Goal: Find specific page/section: Find specific page/section

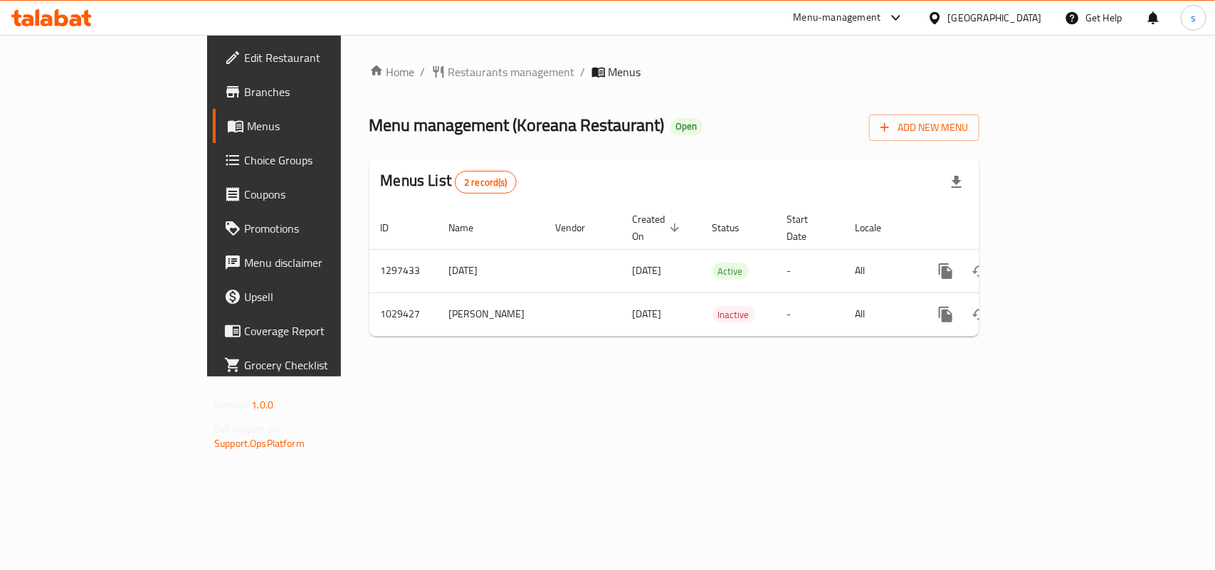
click at [1003, 16] on div "[GEOGRAPHIC_DATA]" at bounding box center [995, 18] width 94 height 16
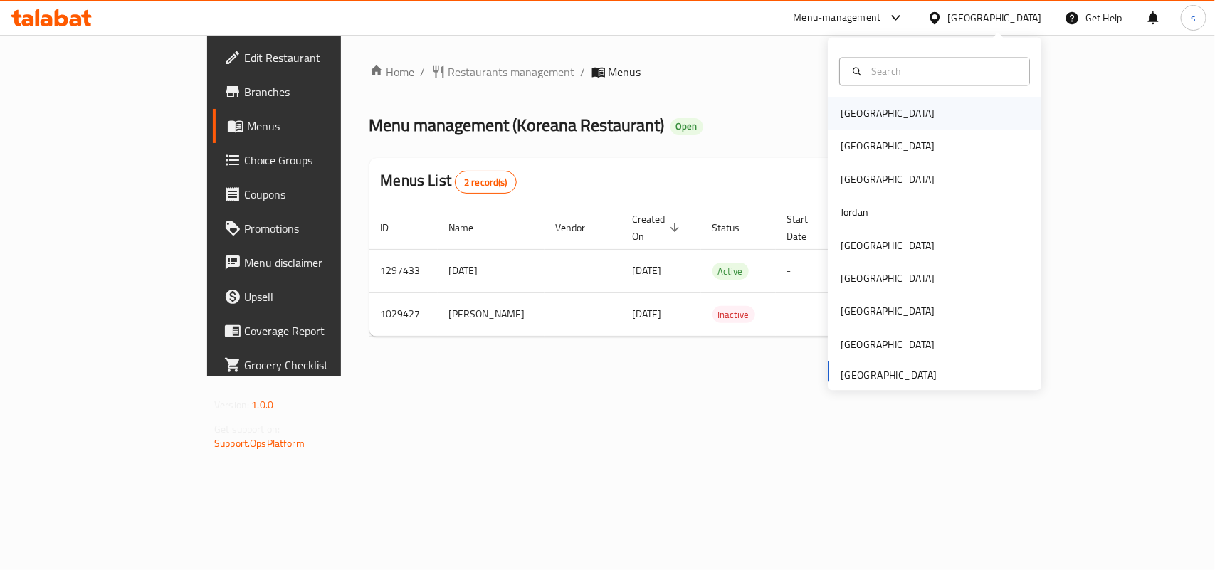
click at [844, 114] on div "[GEOGRAPHIC_DATA]" at bounding box center [888, 114] width 94 height 16
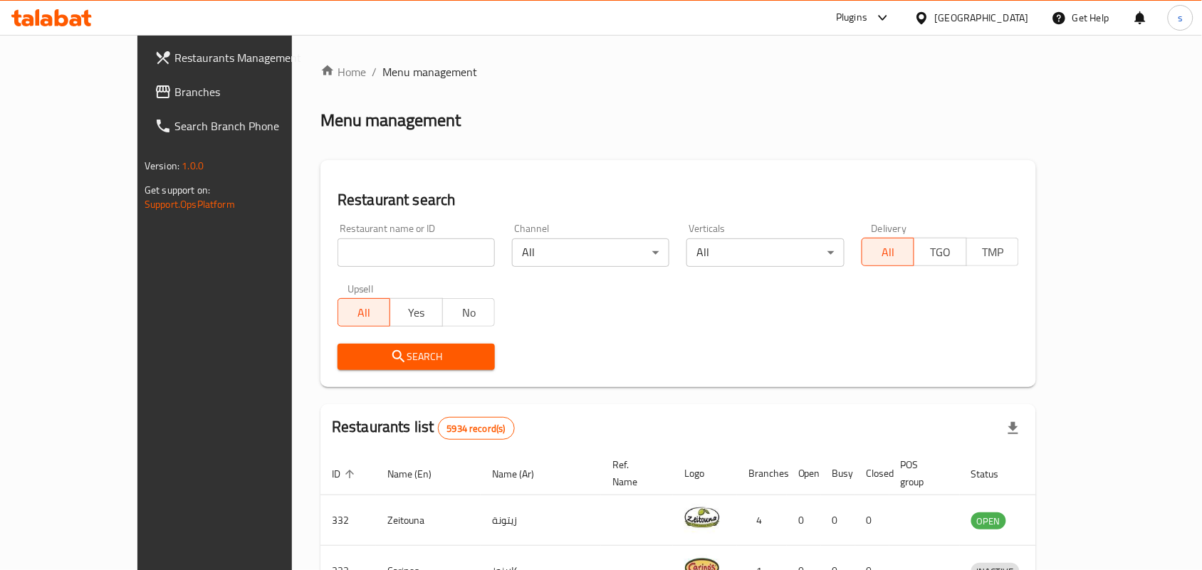
click at [1020, 13] on div "[GEOGRAPHIC_DATA]" at bounding box center [982, 18] width 94 height 16
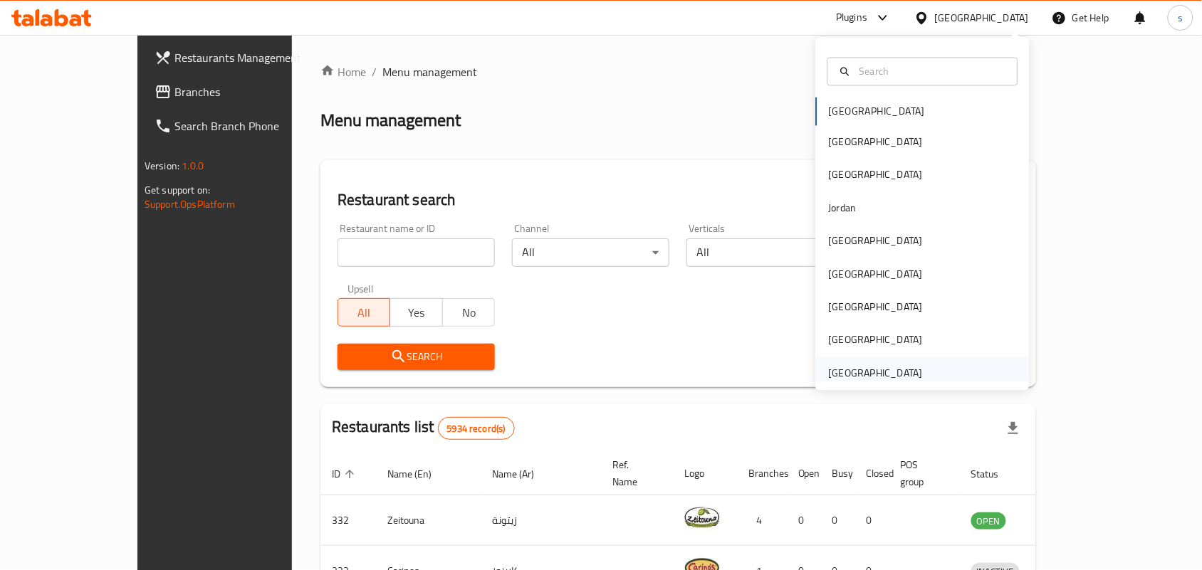
click at [879, 375] on div "[GEOGRAPHIC_DATA]" at bounding box center [876, 373] width 94 height 16
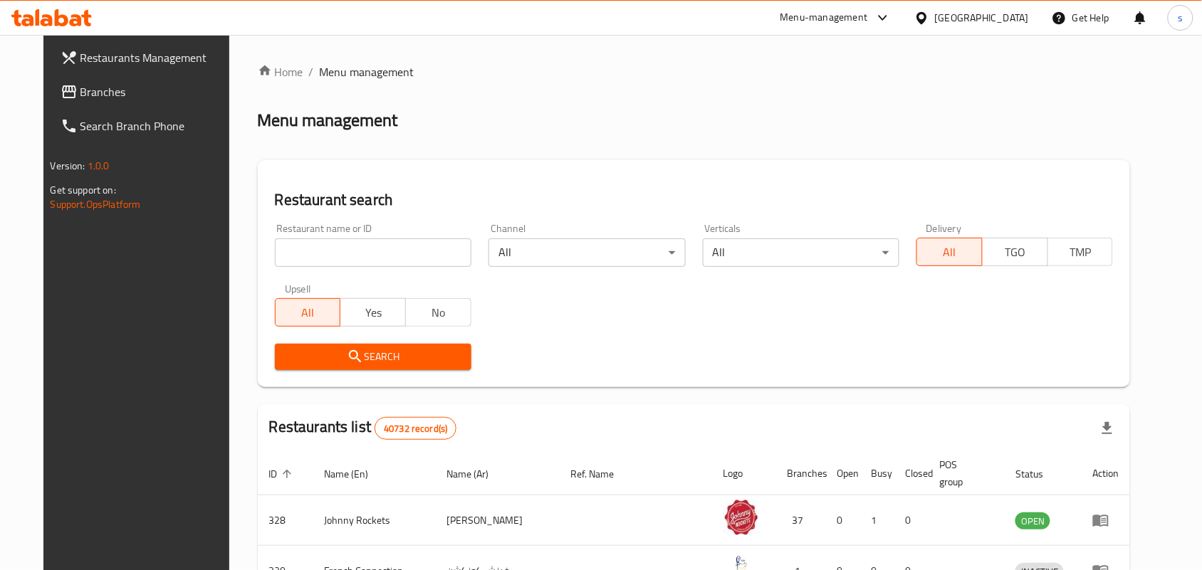
click at [80, 86] on span "Branches" at bounding box center [156, 91] width 152 height 17
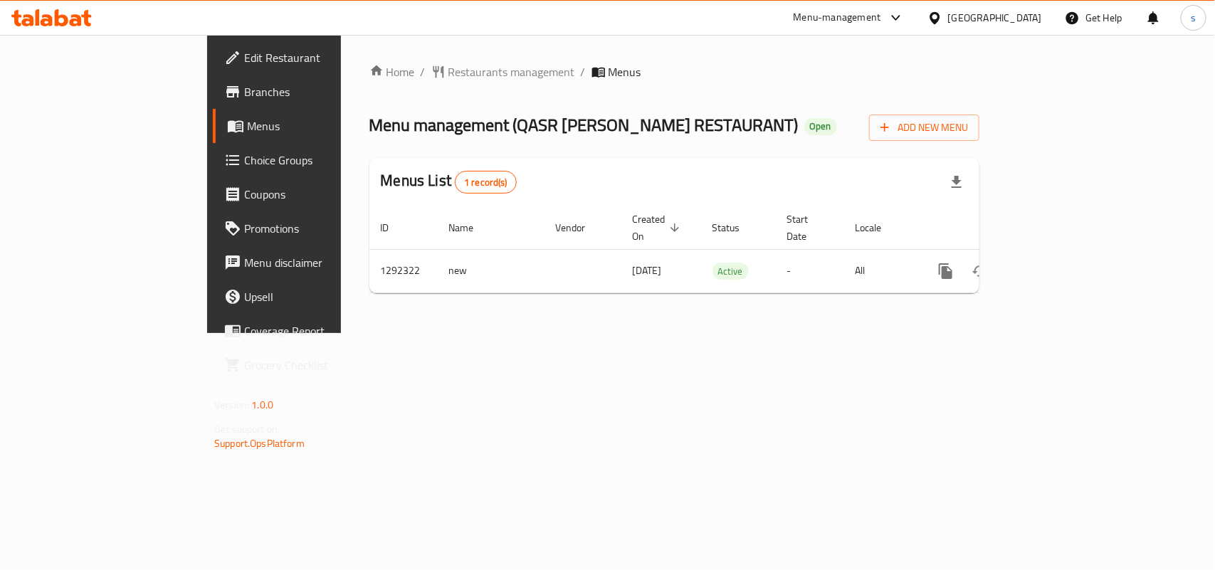
click at [960, 19] on div "[GEOGRAPHIC_DATA]" at bounding box center [995, 18] width 94 height 16
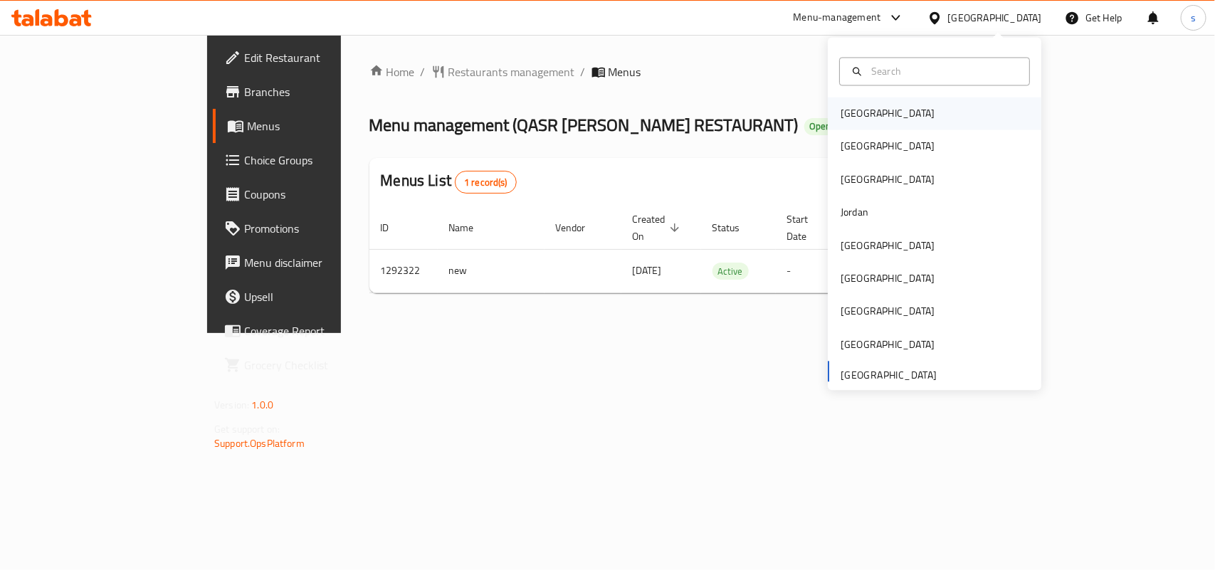
click at [849, 108] on div "[GEOGRAPHIC_DATA]" at bounding box center [888, 114] width 94 height 16
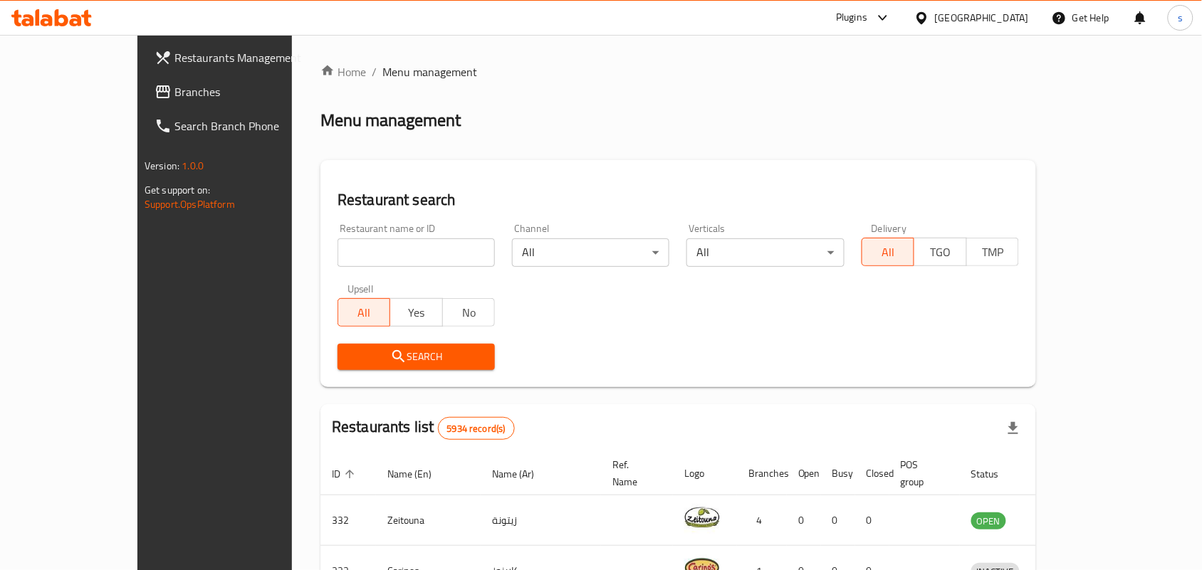
drag, startPoint x: 1020, startPoint y: 19, endPoint x: 1010, endPoint y: 27, distance: 12.7
click at [1020, 19] on div "[GEOGRAPHIC_DATA]" at bounding box center [982, 18] width 94 height 16
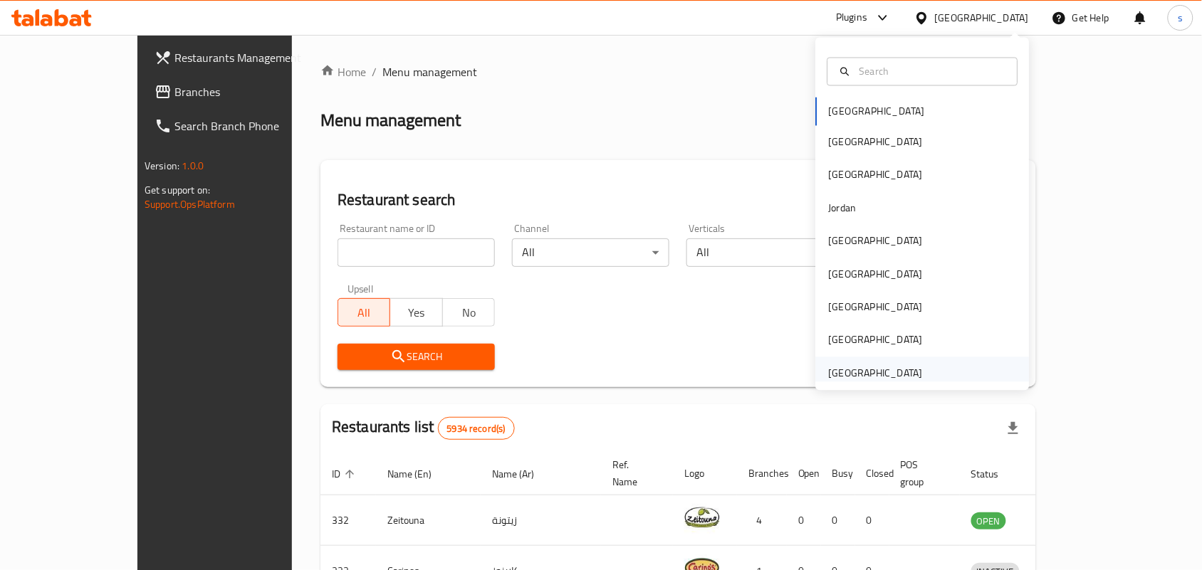
click at [879, 372] on div "[GEOGRAPHIC_DATA]" at bounding box center [876, 373] width 94 height 16
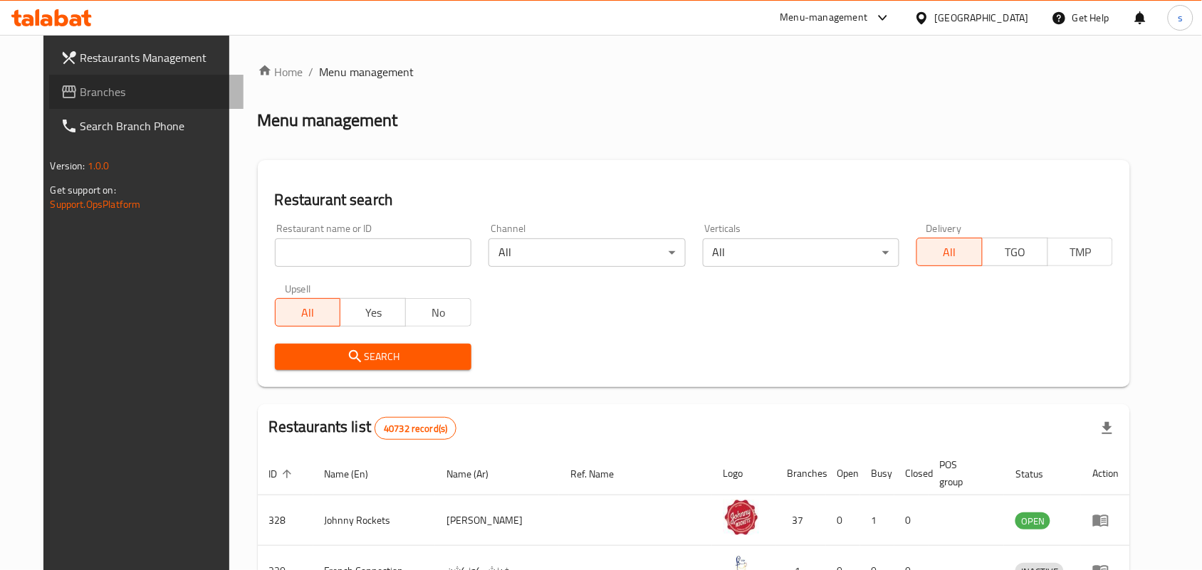
click at [80, 94] on span "Branches" at bounding box center [156, 91] width 152 height 17
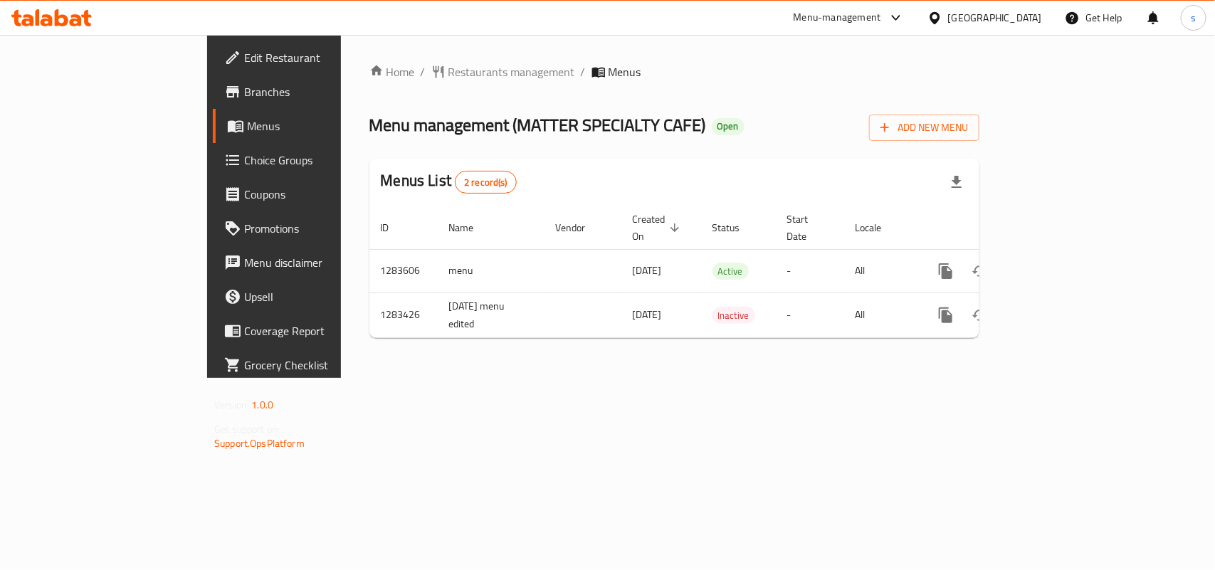
click at [1016, 16] on div "[GEOGRAPHIC_DATA]" at bounding box center [995, 18] width 94 height 16
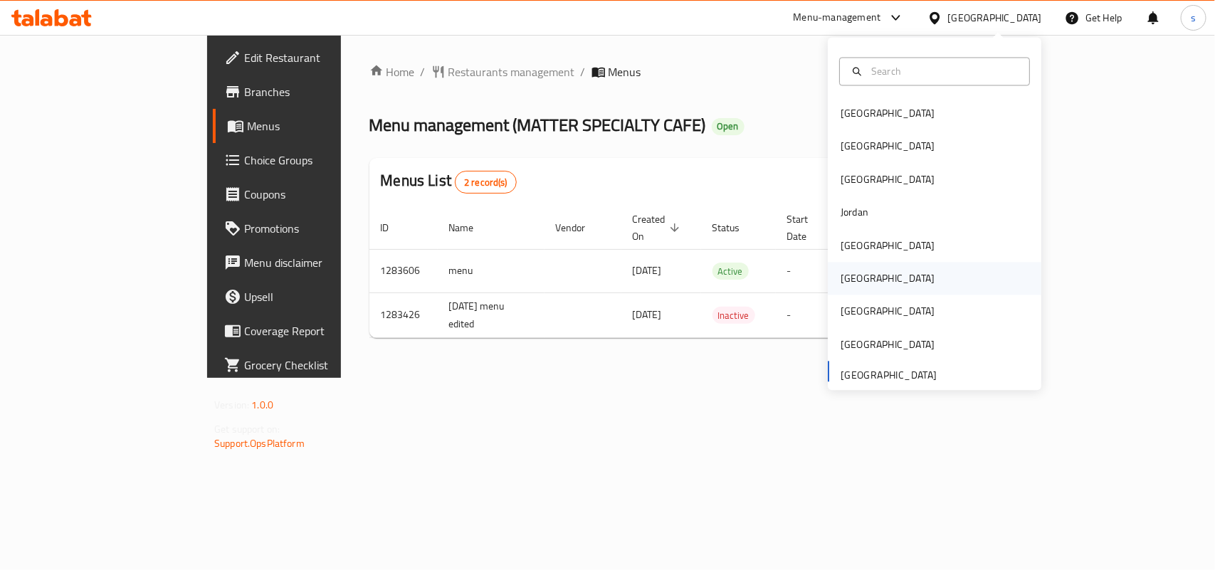
click at [847, 282] on div "[GEOGRAPHIC_DATA]" at bounding box center [888, 279] width 94 height 16
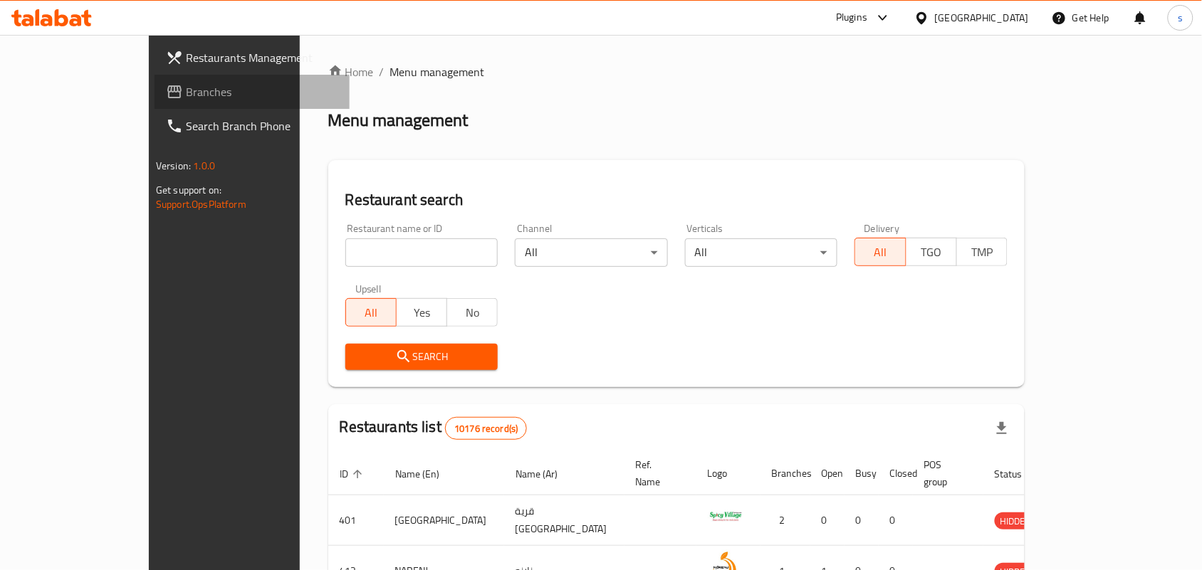
click at [186, 95] on span "Branches" at bounding box center [262, 91] width 152 height 17
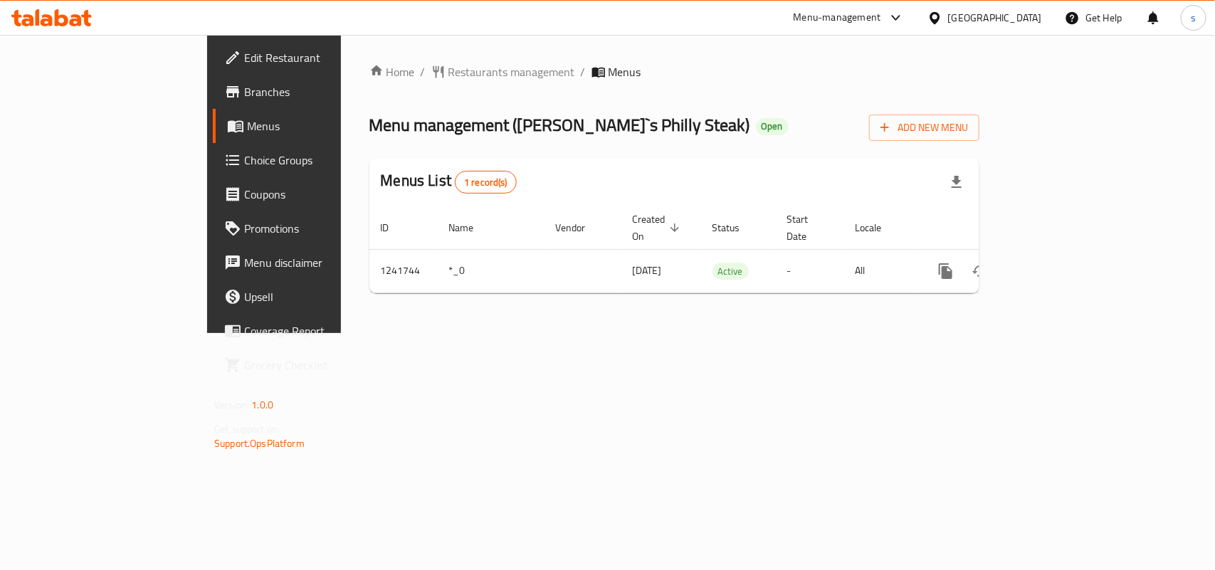
click at [1022, 16] on div "[GEOGRAPHIC_DATA]" at bounding box center [995, 18] width 94 height 16
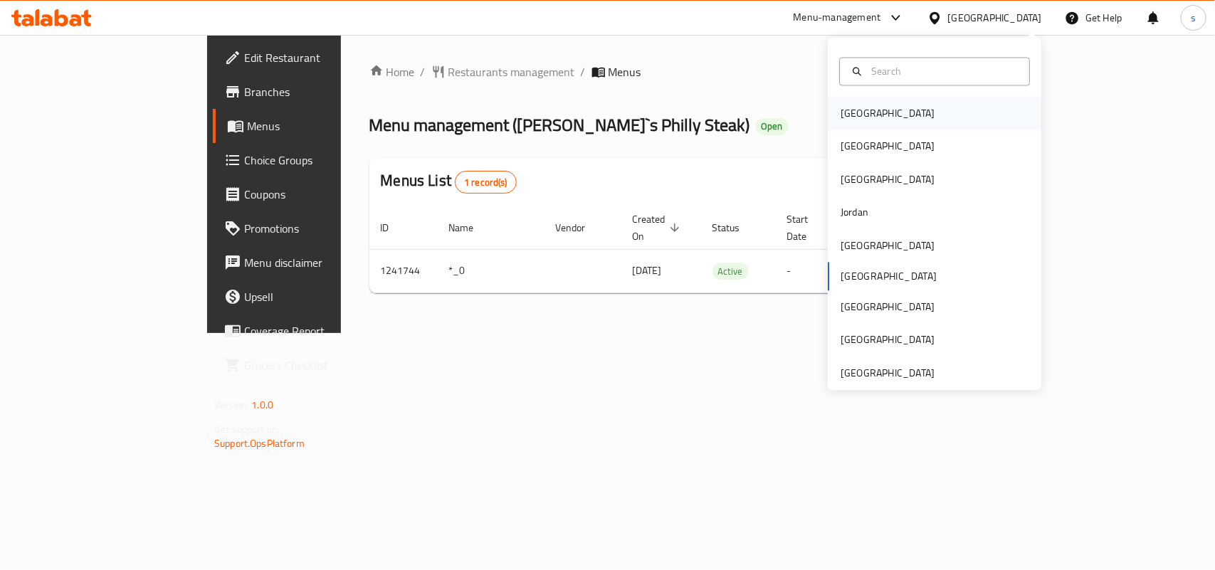
click at [848, 115] on div "[GEOGRAPHIC_DATA]" at bounding box center [888, 114] width 94 height 16
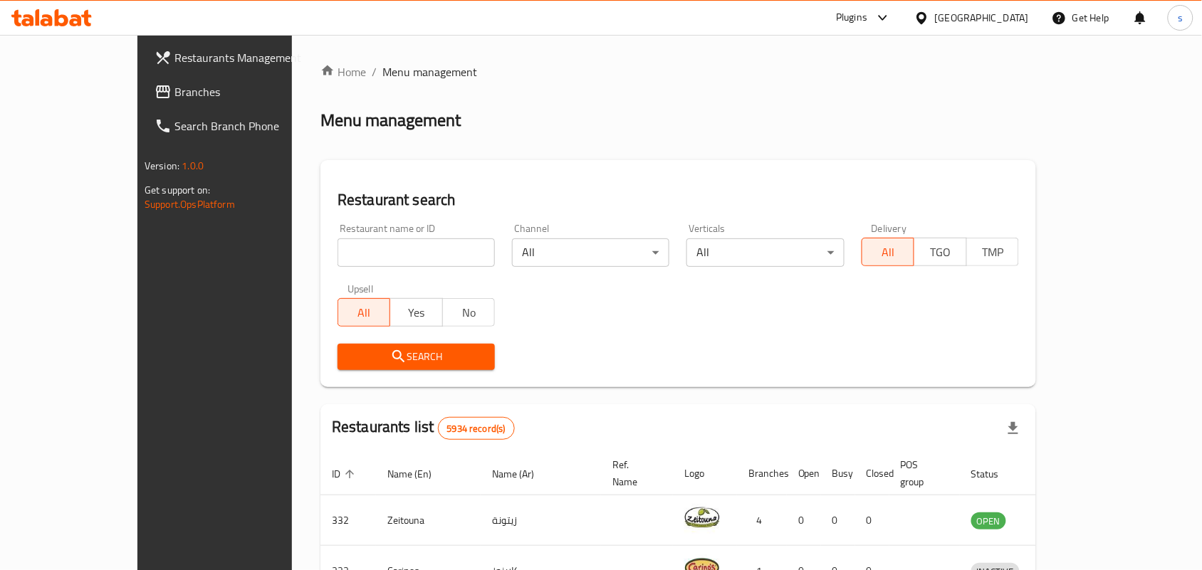
click at [1015, 21] on div "[GEOGRAPHIC_DATA]" at bounding box center [982, 18] width 94 height 16
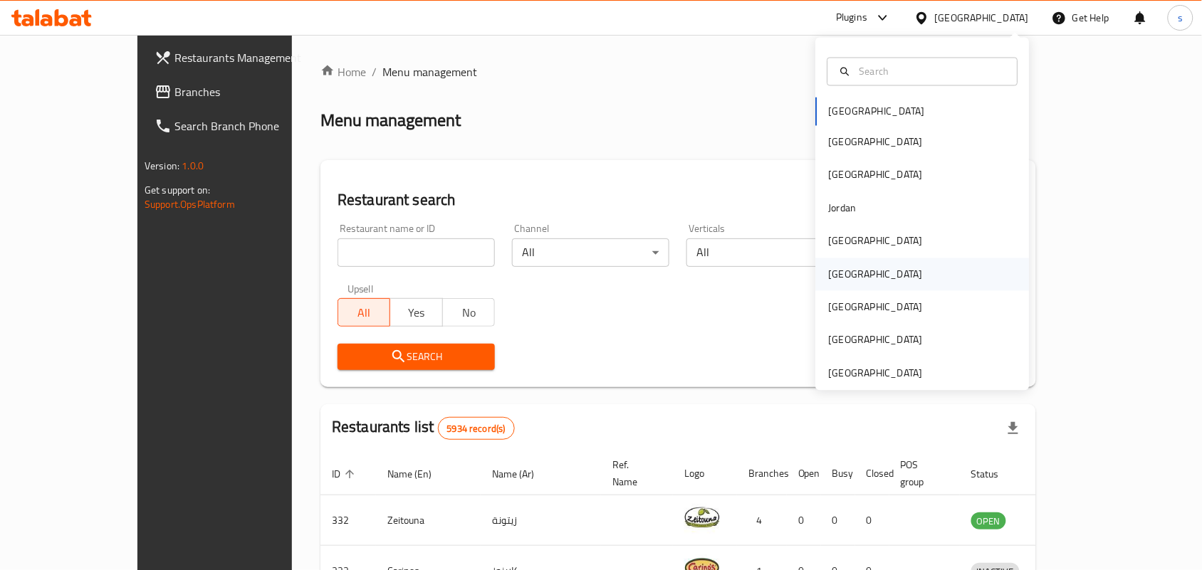
click at [832, 272] on div "[GEOGRAPHIC_DATA]" at bounding box center [876, 274] width 94 height 16
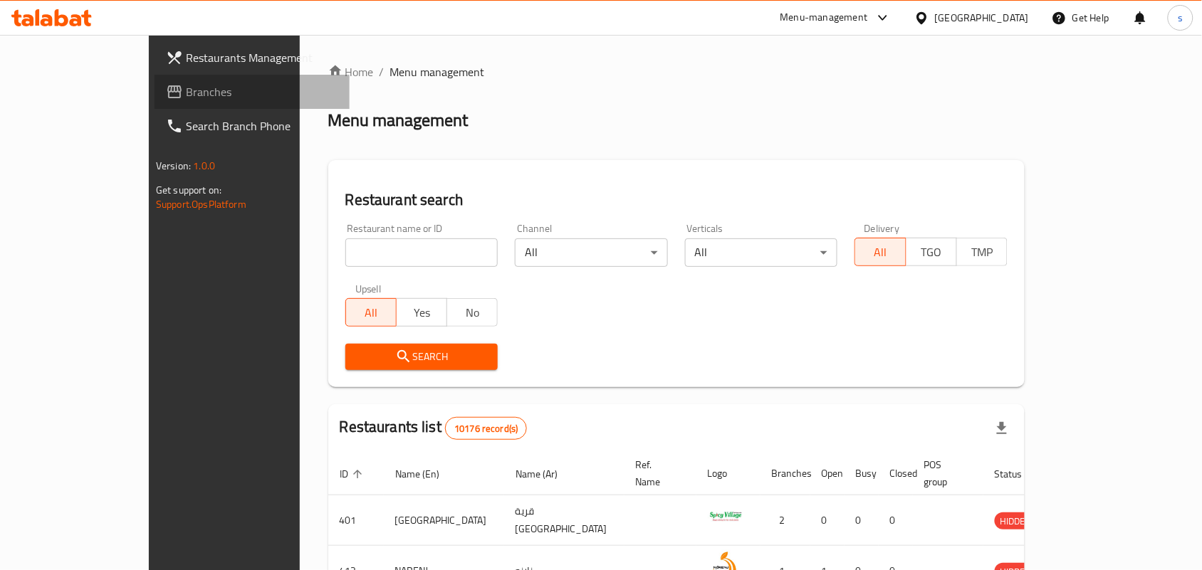
click at [186, 93] on span "Branches" at bounding box center [262, 91] width 152 height 17
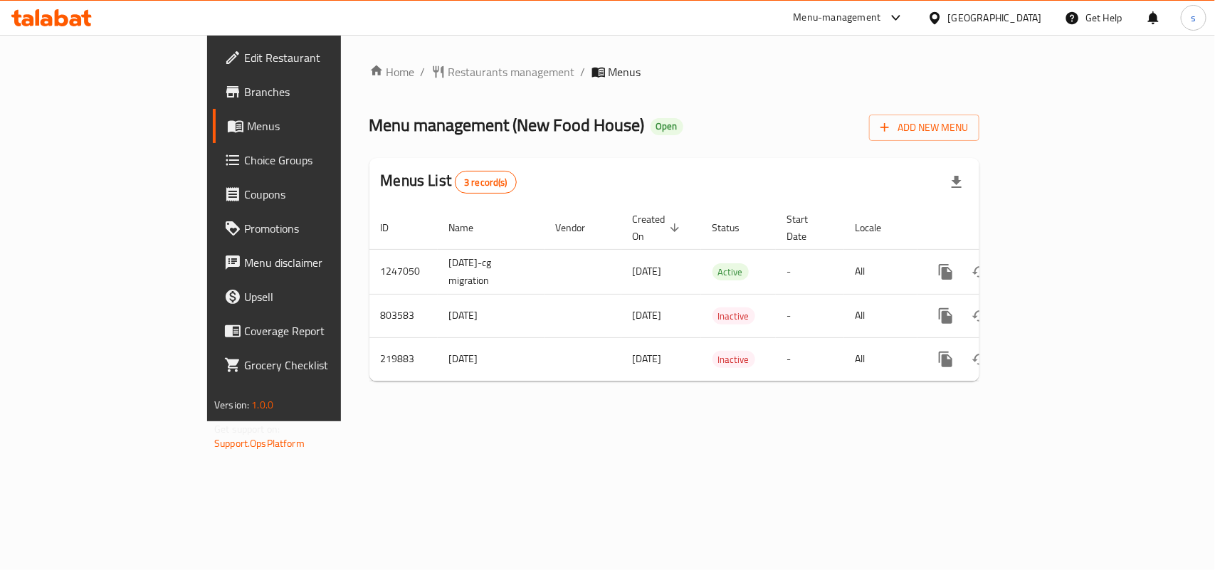
click at [1041, 9] on div "[GEOGRAPHIC_DATA]" at bounding box center [984, 18] width 137 height 34
click at [1032, 19] on div "[GEOGRAPHIC_DATA]" at bounding box center [995, 18] width 94 height 16
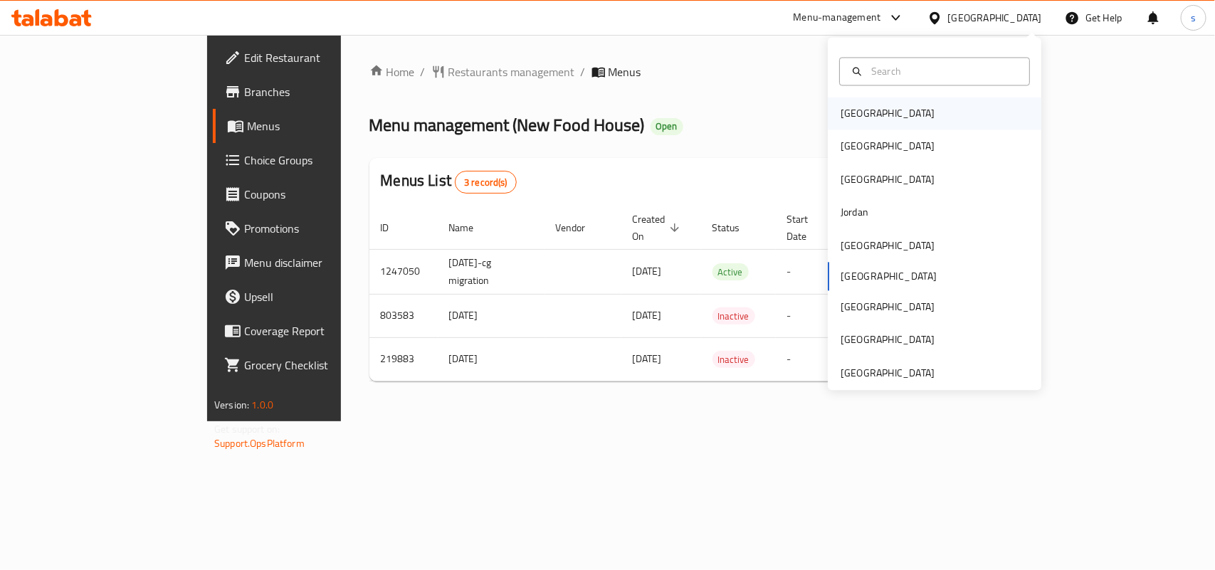
click at [858, 112] on div "[GEOGRAPHIC_DATA]" at bounding box center [888, 114] width 94 height 16
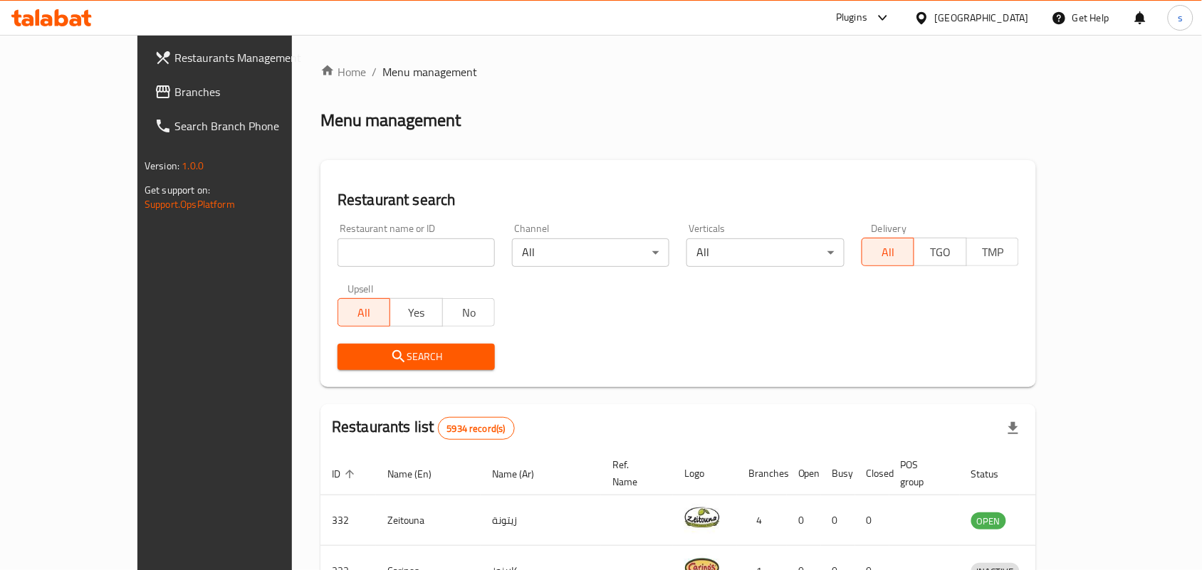
click at [155, 89] on span at bounding box center [165, 91] width 20 height 17
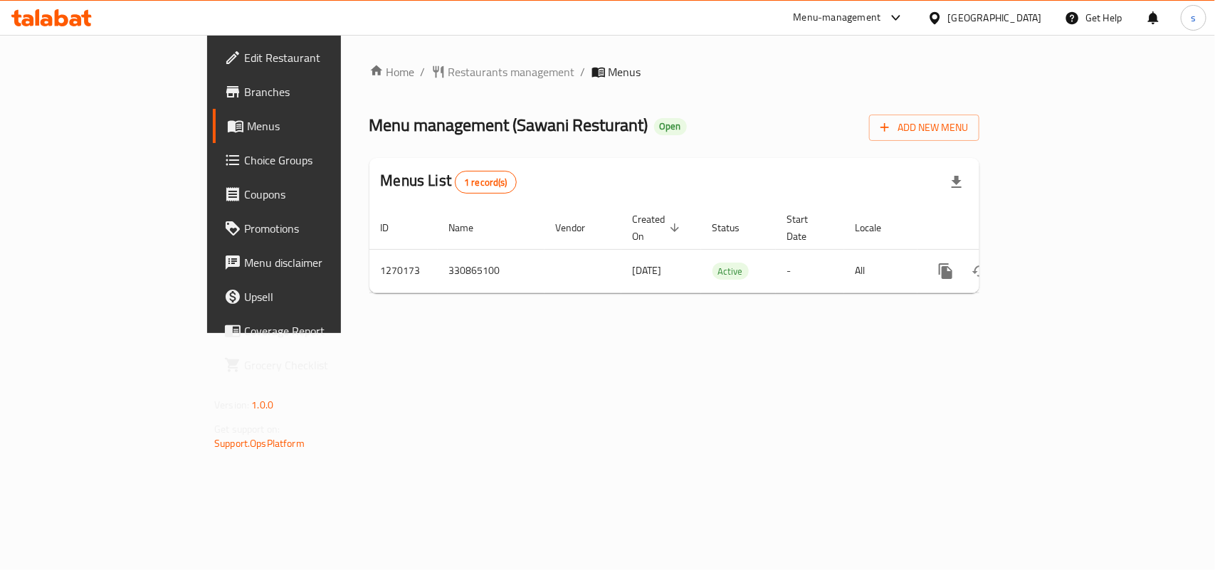
click at [1022, 19] on div "[GEOGRAPHIC_DATA]" at bounding box center [995, 18] width 94 height 16
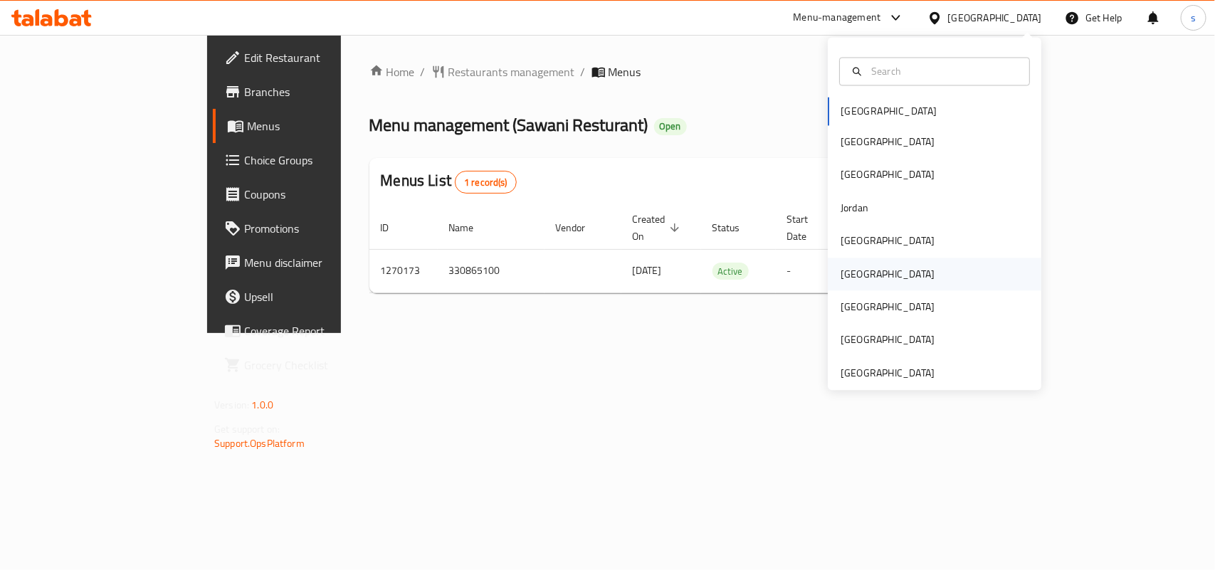
click at [849, 273] on div "[GEOGRAPHIC_DATA]" at bounding box center [888, 274] width 94 height 16
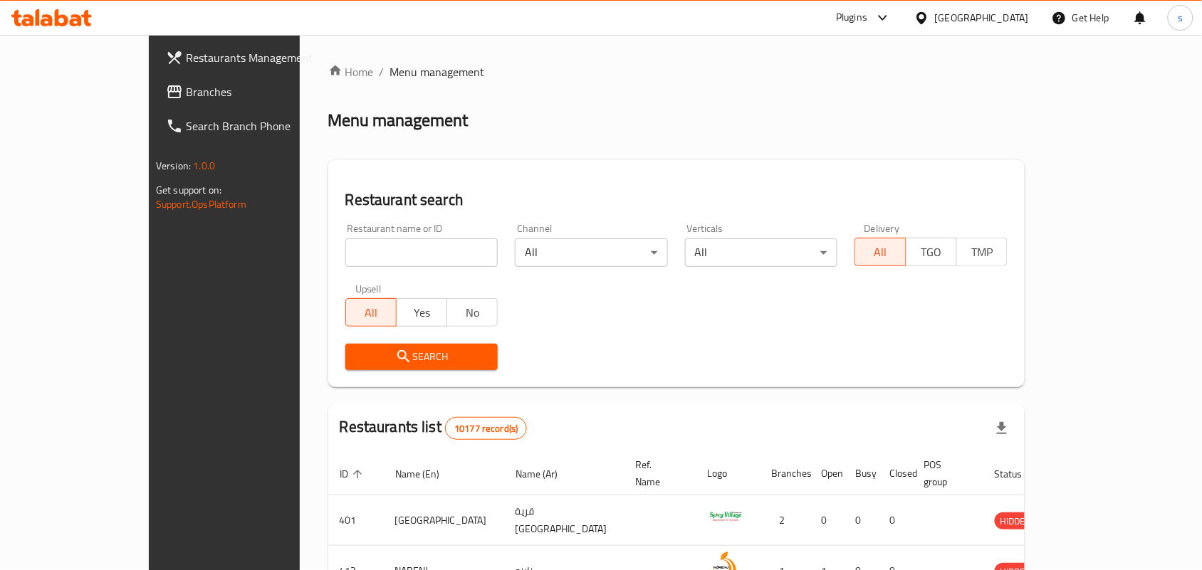
drag, startPoint x: 58, startPoint y: 95, endPoint x: 47, endPoint y: 110, distance: 19.4
click at [186, 95] on span "Branches" at bounding box center [262, 91] width 152 height 17
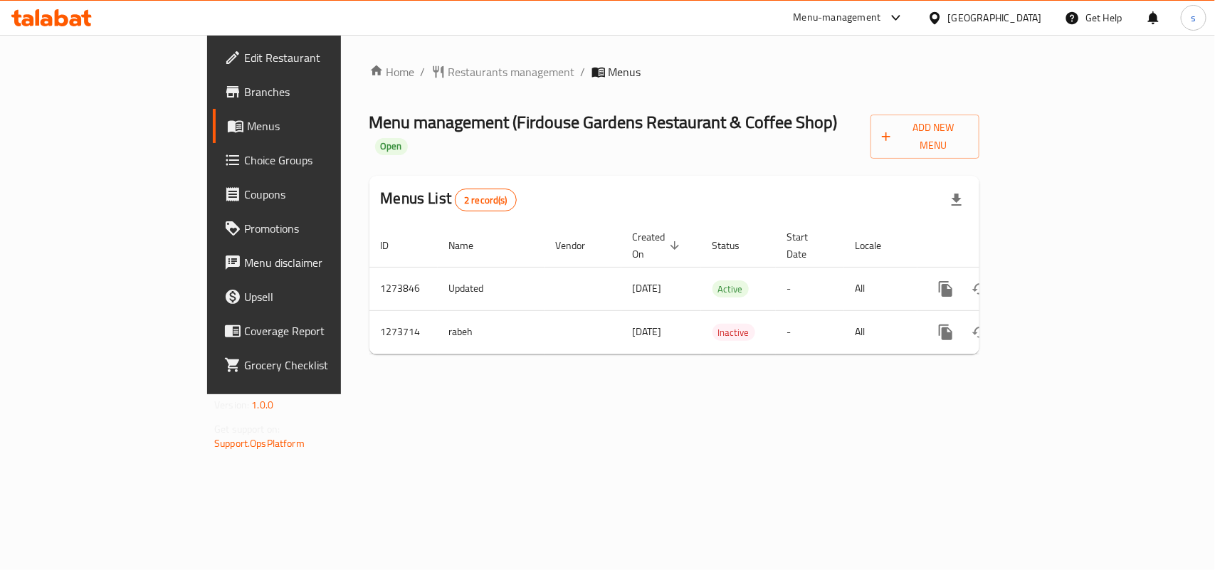
click at [948, 15] on div at bounding box center [938, 18] width 21 height 16
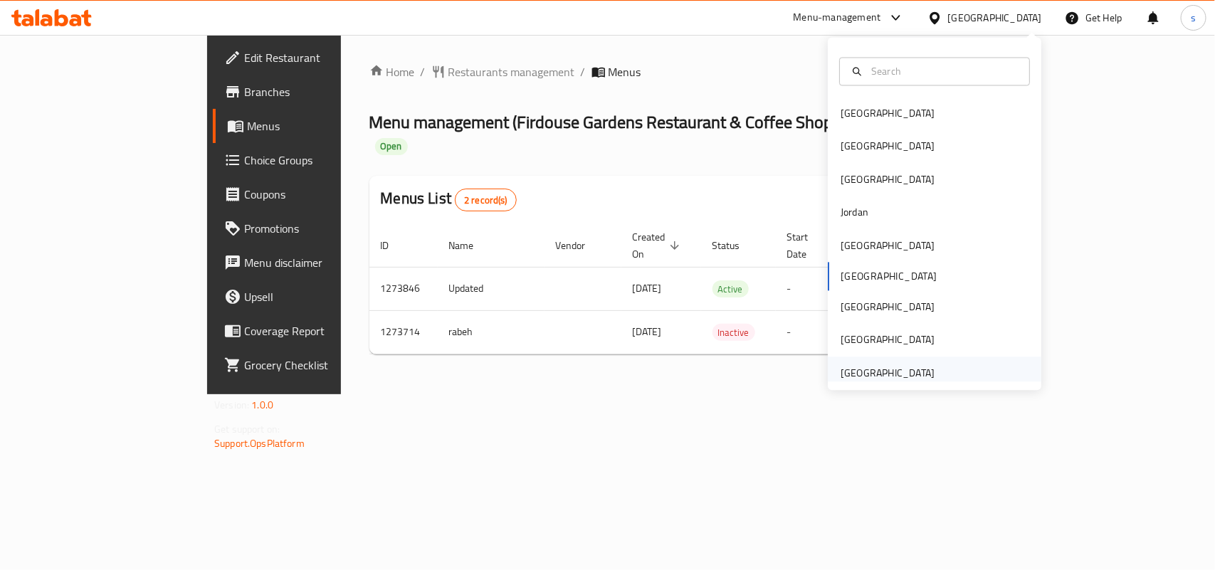
click at [849, 375] on div "[GEOGRAPHIC_DATA]" at bounding box center [888, 373] width 94 height 16
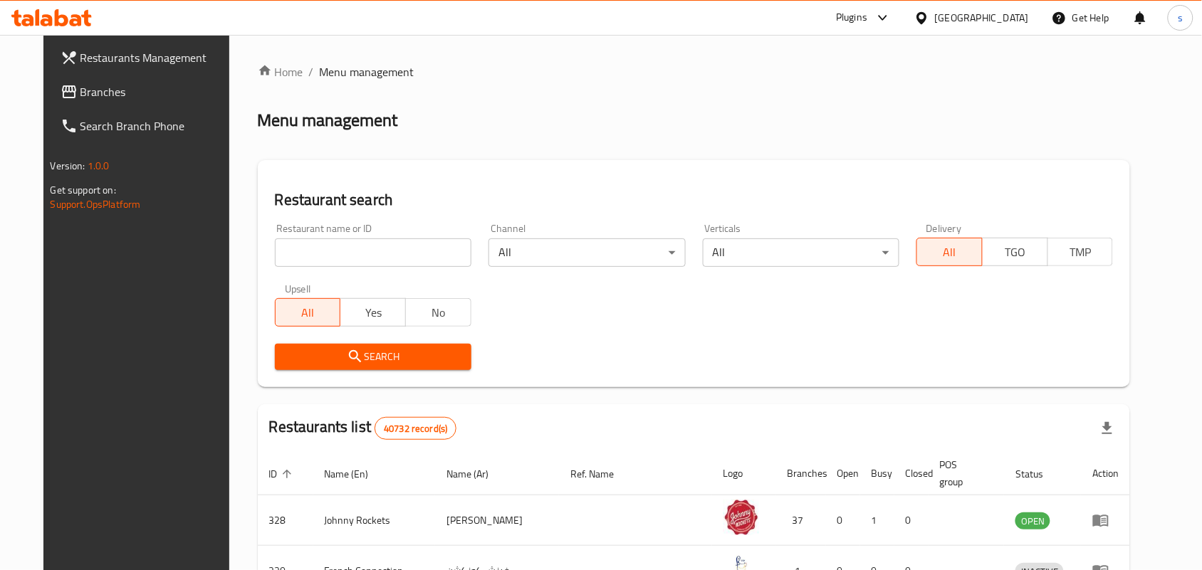
click at [80, 93] on span "Branches" at bounding box center [156, 91] width 152 height 17
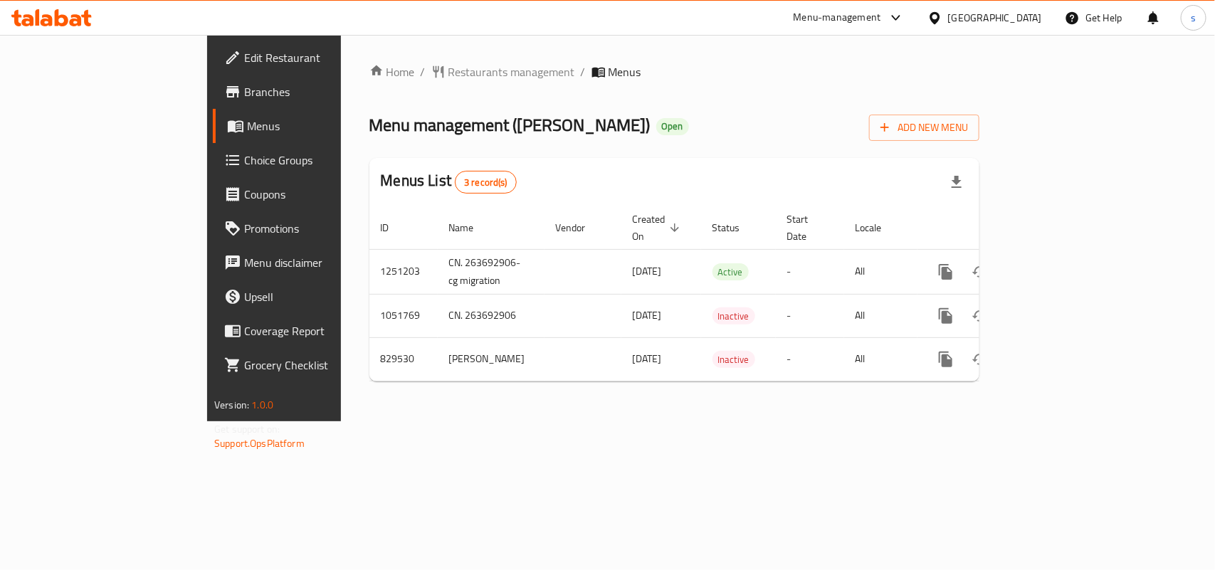
click at [1006, 11] on div "[GEOGRAPHIC_DATA]" at bounding box center [995, 18] width 94 height 16
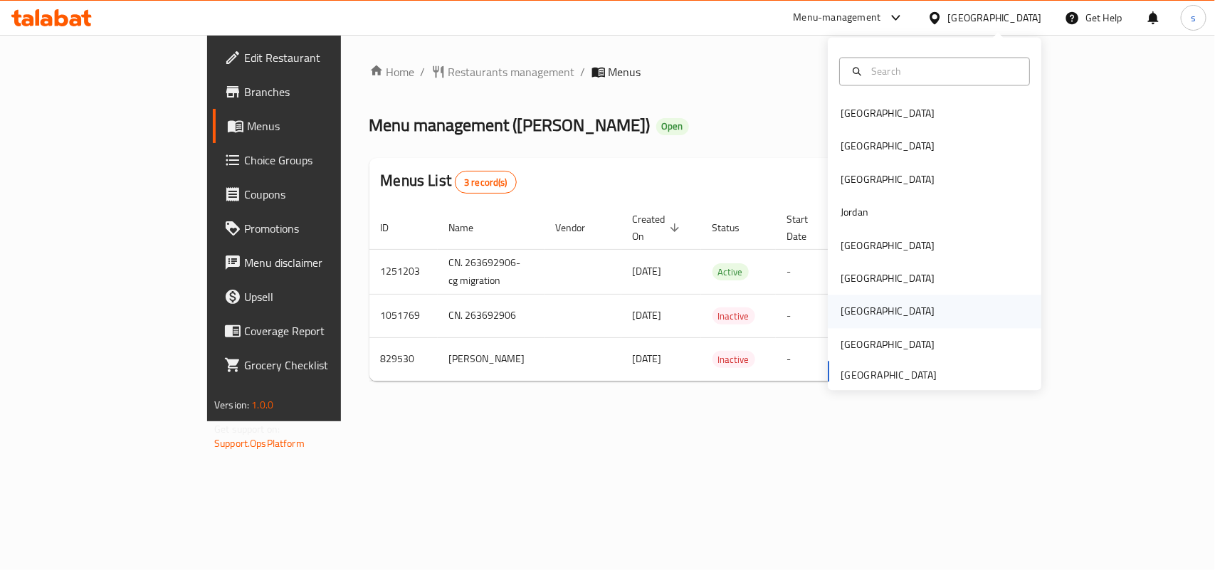
click at [847, 310] on div "[GEOGRAPHIC_DATA]" at bounding box center [888, 312] width 94 height 16
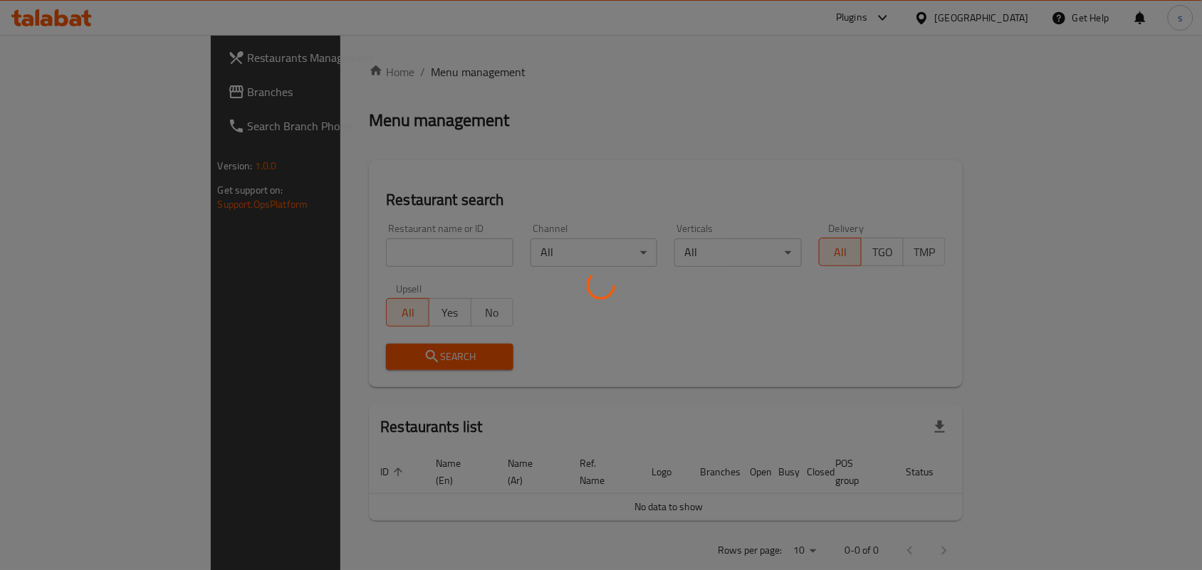
click at [55, 91] on div at bounding box center [601, 285] width 1202 height 570
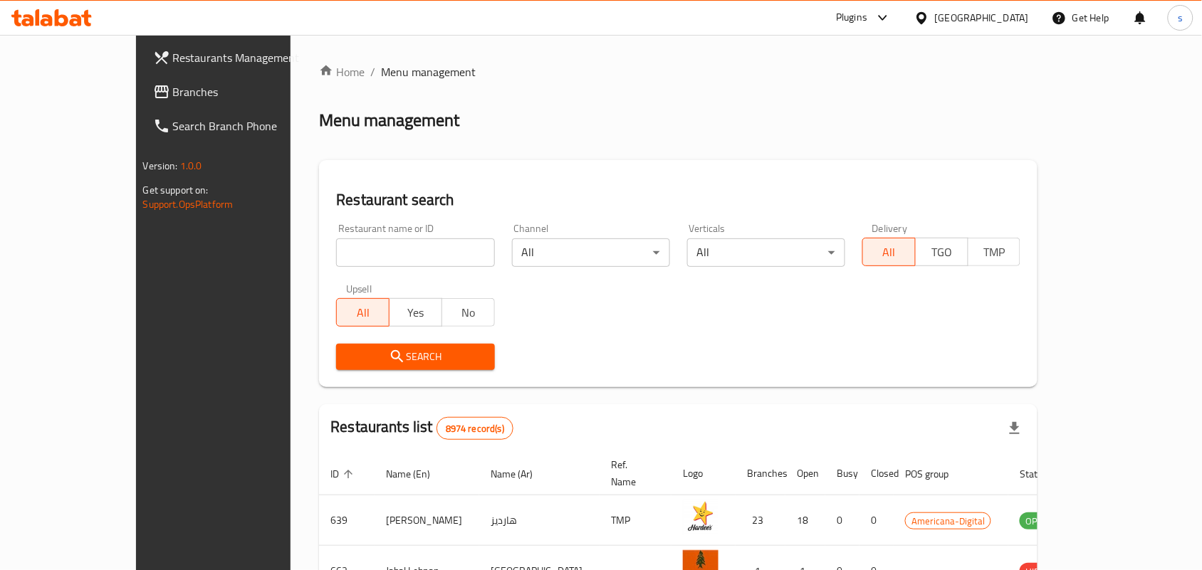
click at [173, 90] on span "Branches" at bounding box center [249, 91] width 152 height 17
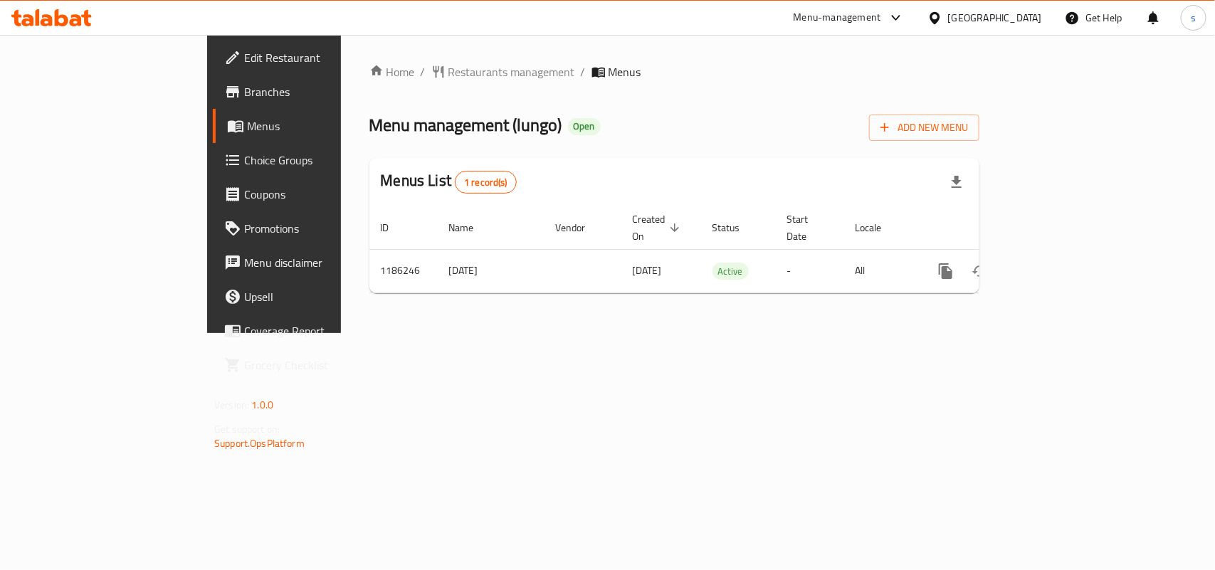
click at [1018, 18] on div "[GEOGRAPHIC_DATA]" at bounding box center [995, 18] width 94 height 16
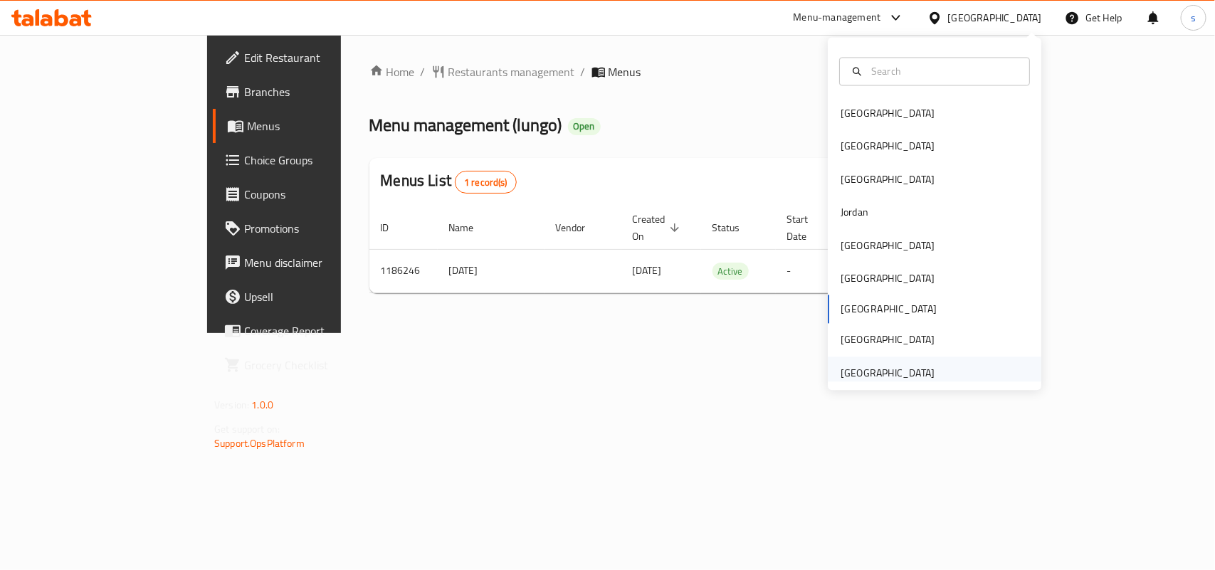
click at [878, 368] on div "[GEOGRAPHIC_DATA]" at bounding box center [888, 373] width 94 height 16
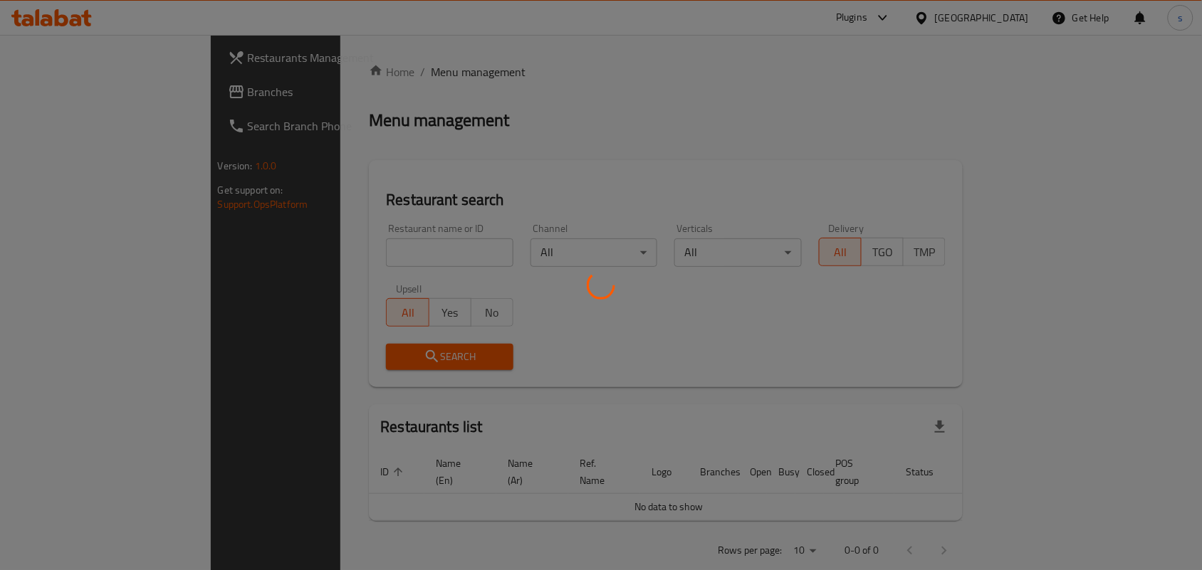
click at [58, 84] on div at bounding box center [601, 285] width 1202 height 570
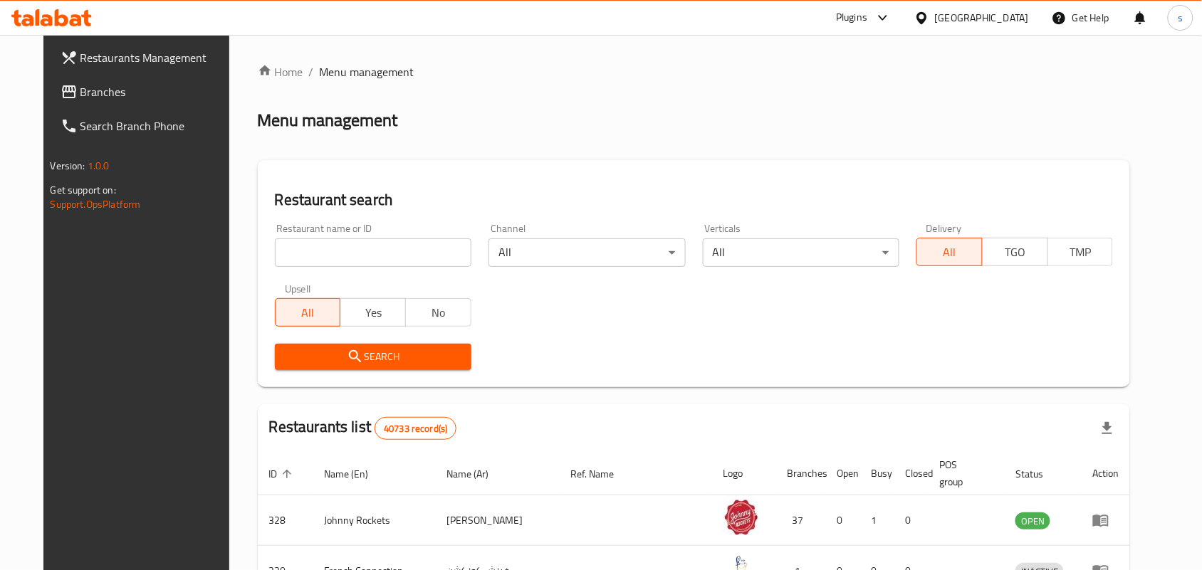
click at [80, 96] on span "Branches" at bounding box center [156, 91] width 152 height 17
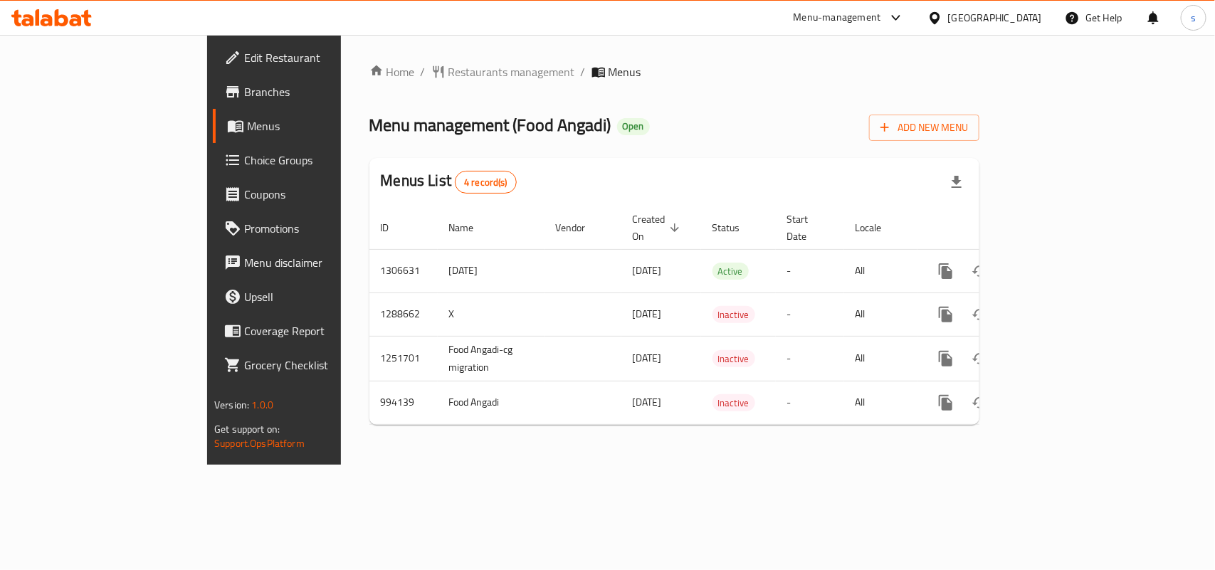
click at [1005, 19] on div "[GEOGRAPHIC_DATA]" at bounding box center [995, 18] width 94 height 16
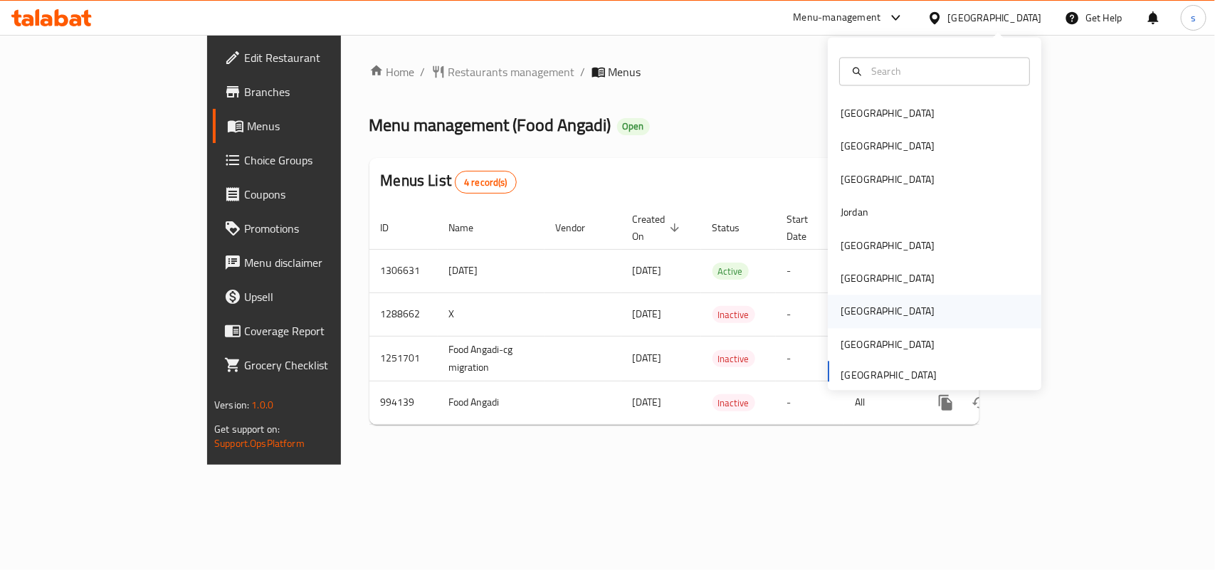
click at [844, 311] on div "[GEOGRAPHIC_DATA]" at bounding box center [888, 312] width 94 height 16
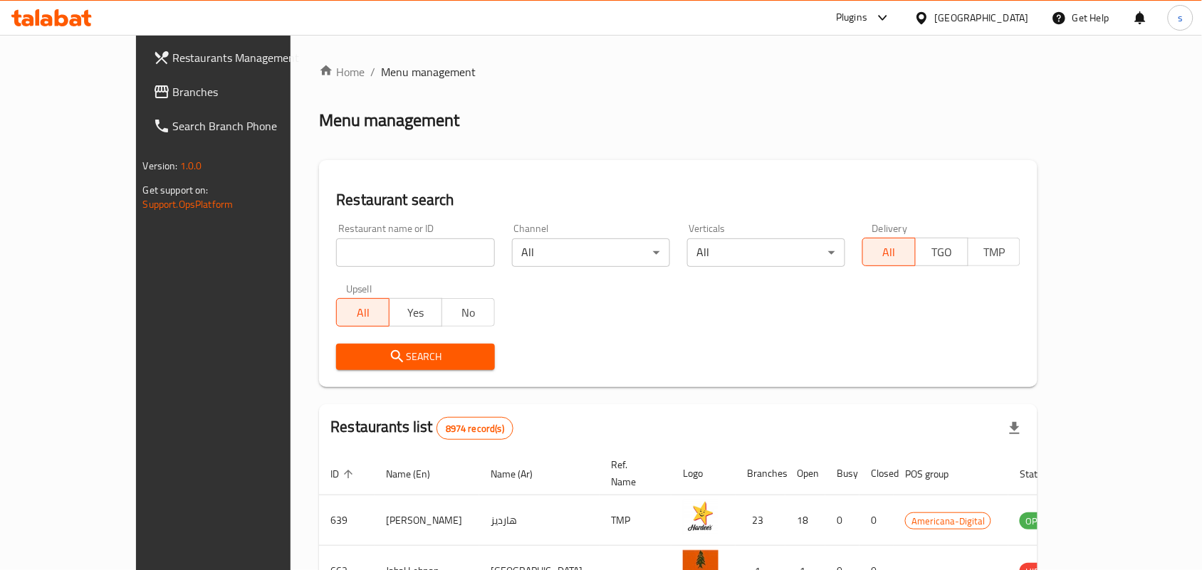
click at [173, 96] on span "Branches" at bounding box center [249, 91] width 152 height 17
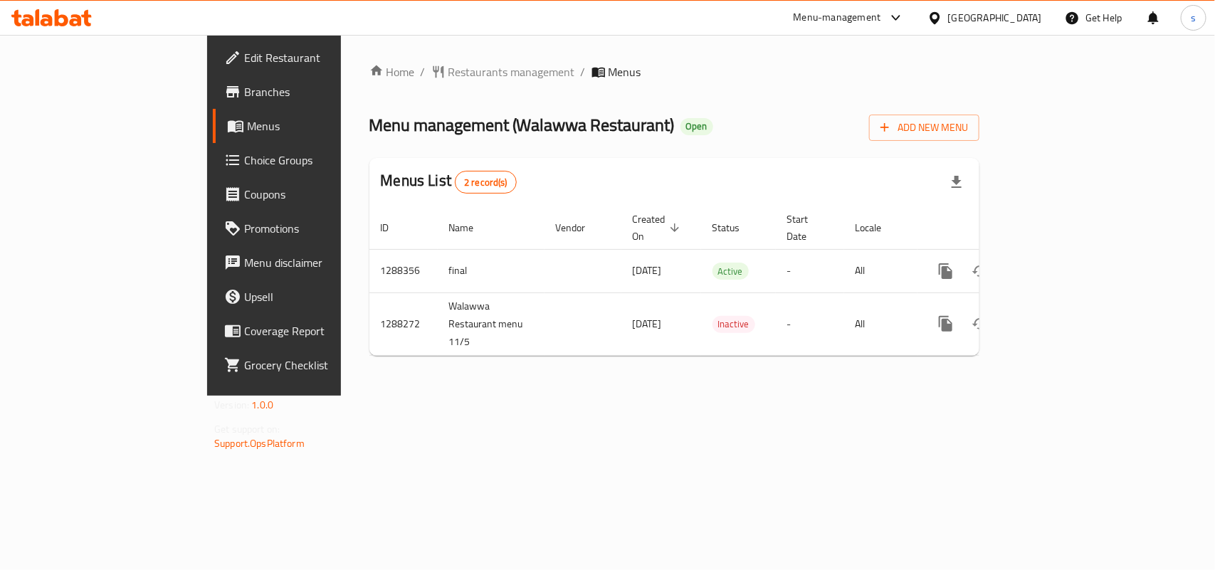
click at [948, 13] on div at bounding box center [938, 18] width 21 height 16
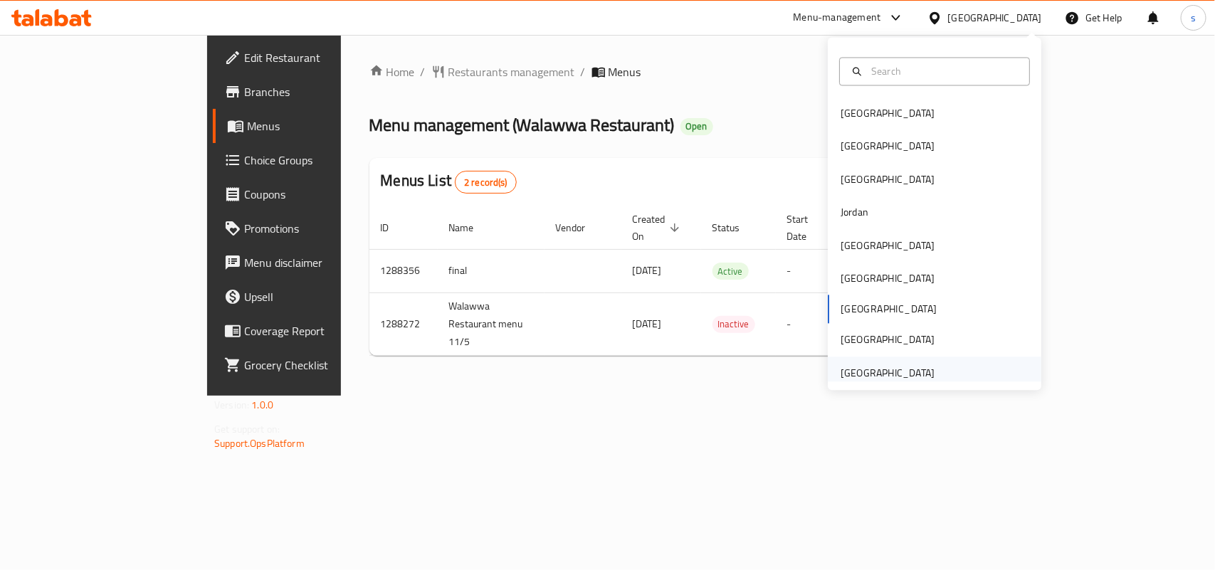
click at [904, 368] on div "[GEOGRAPHIC_DATA]" at bounding box center [888, 373] width 94 height 16
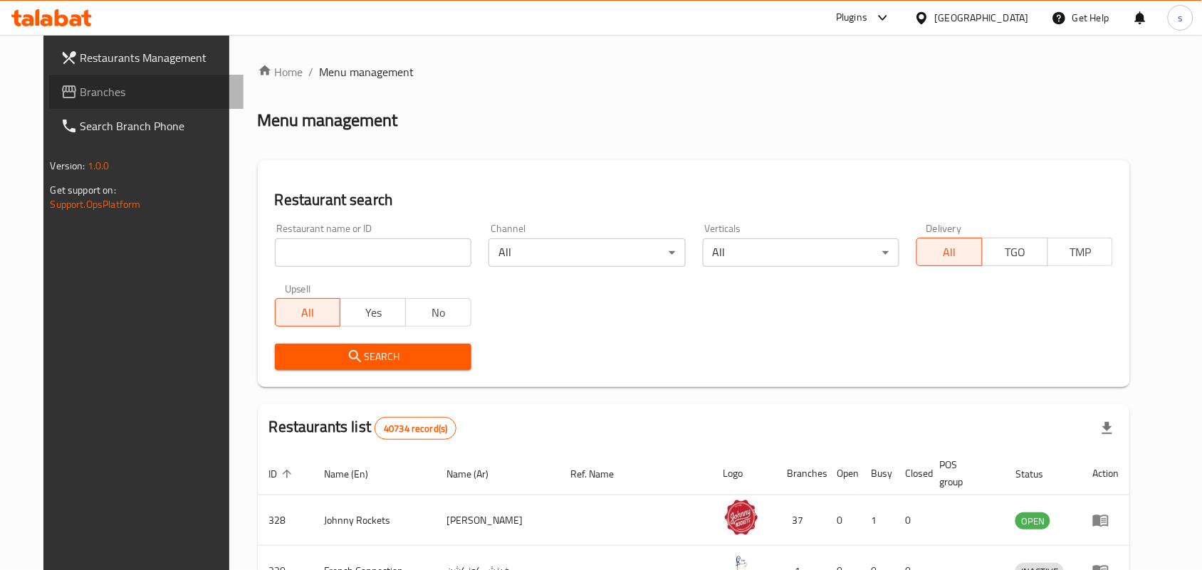
click at [80, 98] on span "Branches" at bounding box center [156, 91] width 152 height 17
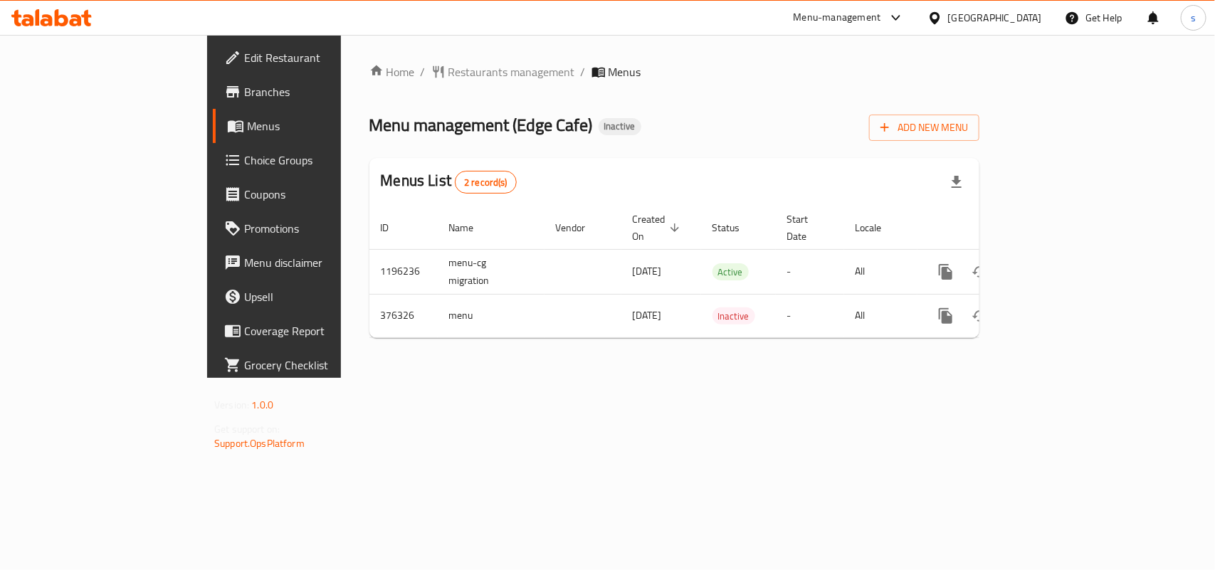
click at [967, 12] on div "[GEOGRAPHIC_DATA]" at bounding box center [995, 18] width 94 height 16
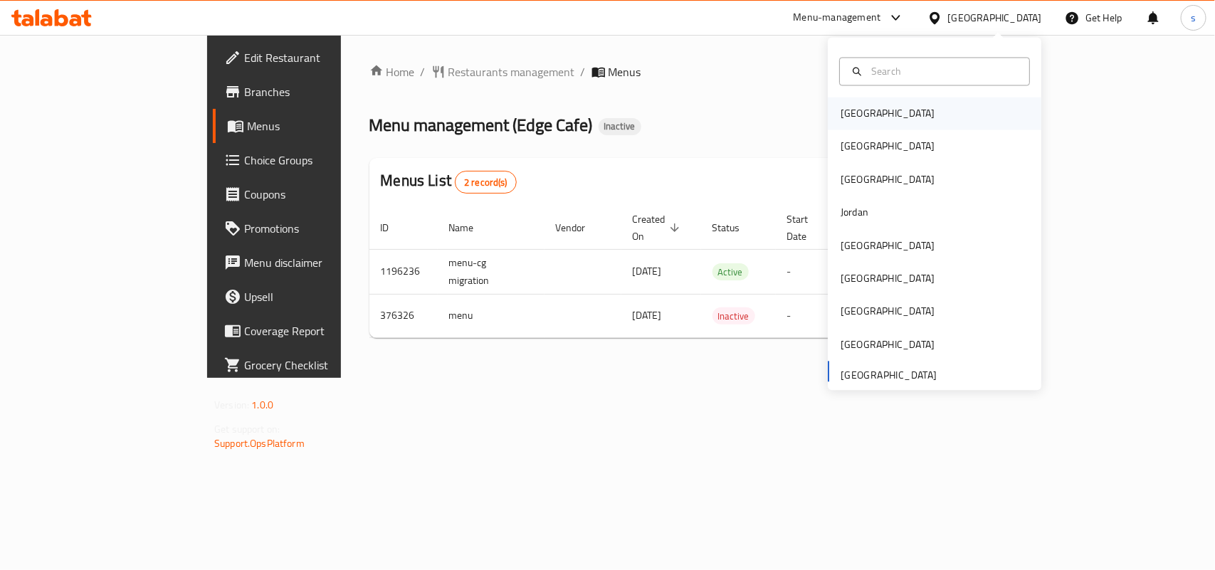
click at [852, 117] on div "[GEOGRAPHIC_DATA]" at bounding box center [888, 114] width 94 height 16
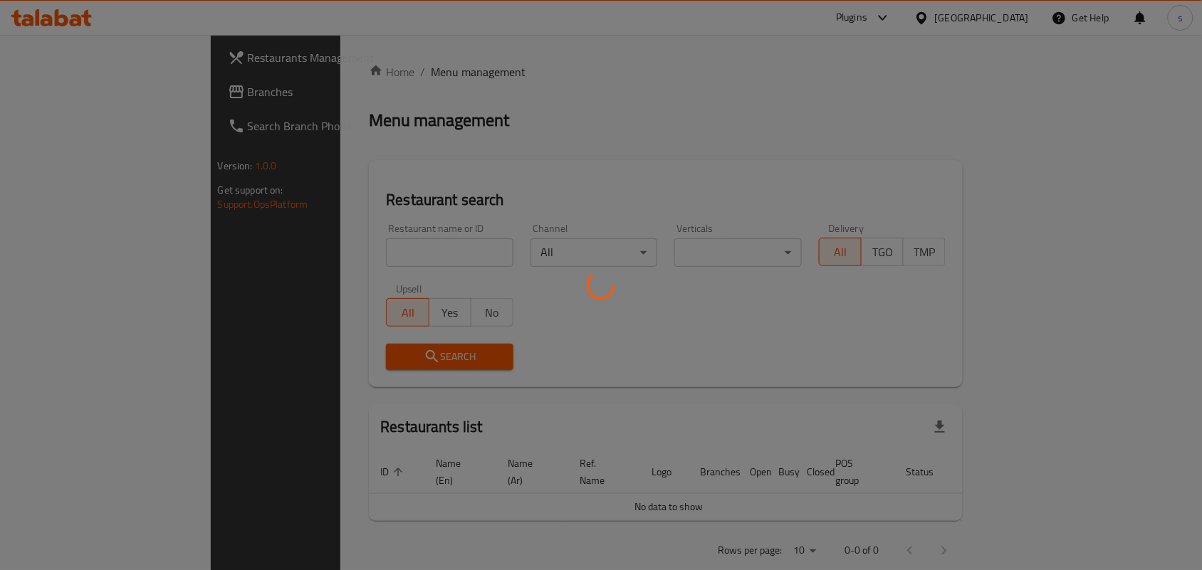
click at [1045, 85] on div at bounding box center [601, 285] width 1202 height 570
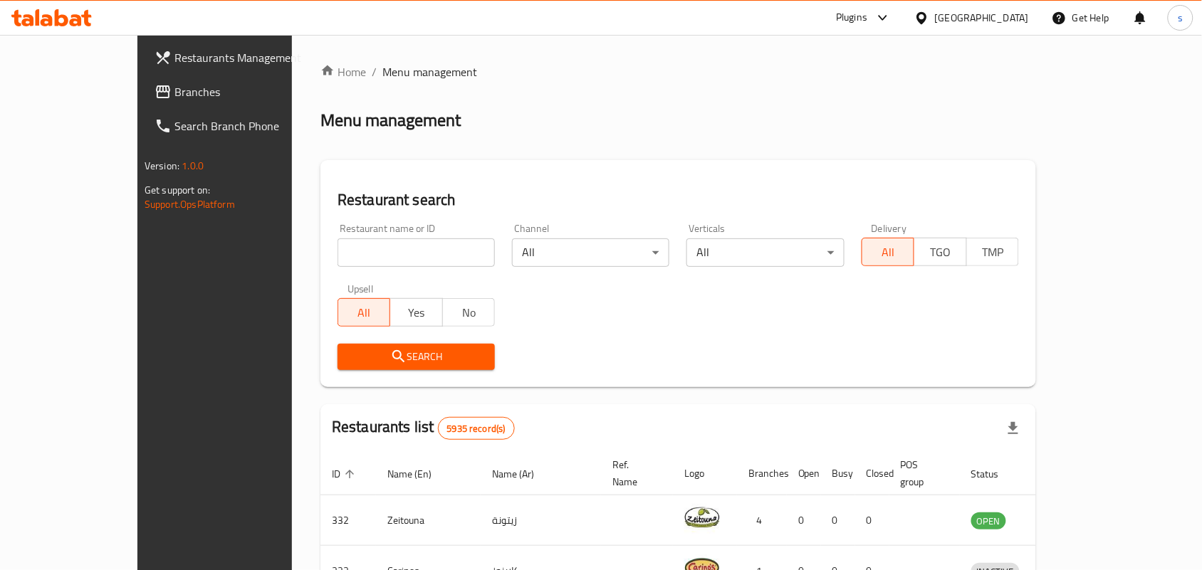
click at [998, 12] on div "[GEOGRAPHIC_DATA]" at bounding box center [982, 18] width 94 height 16
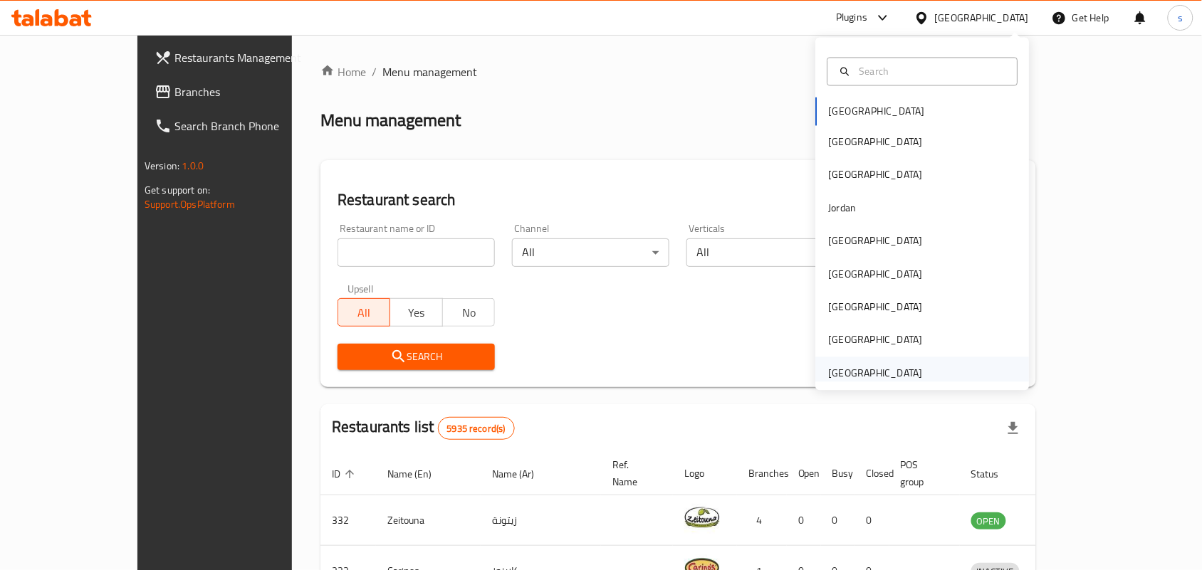
click at [867, 372] on div "[GEOGRAPHIC_DATA]" at bounding box center [876, 373] width 94 height 16
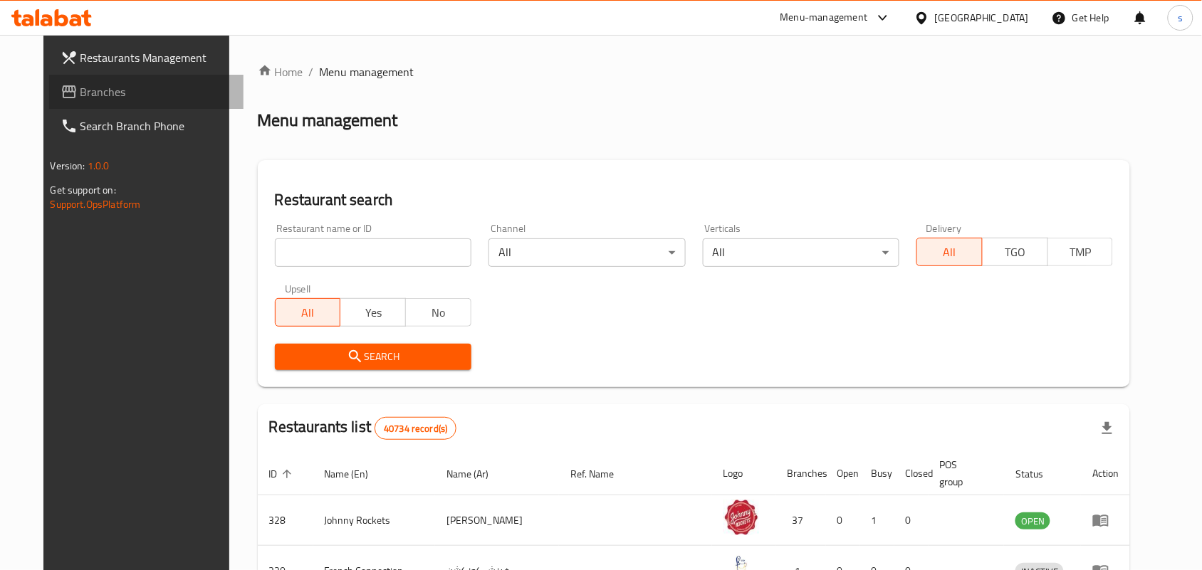
click at [80, 93] on span "Branches" at bounding box center [156, 91] width 152 height 17
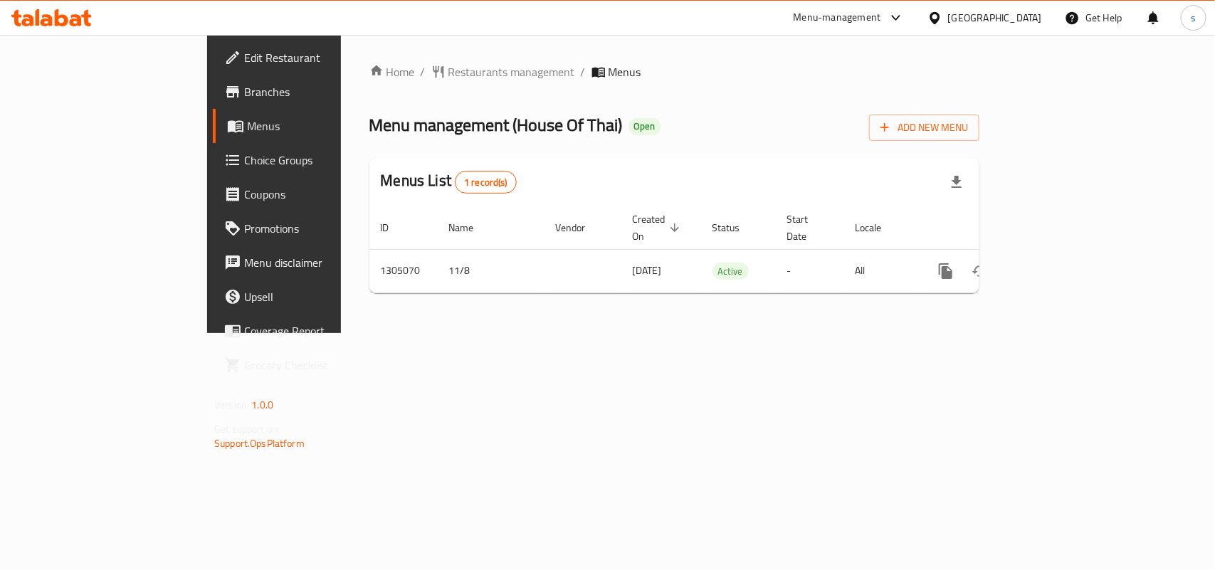
click at [1026, 13] on div "[GEOGRAPHIC_DATA]" at bounding box center [995, 18] width 94 height 16
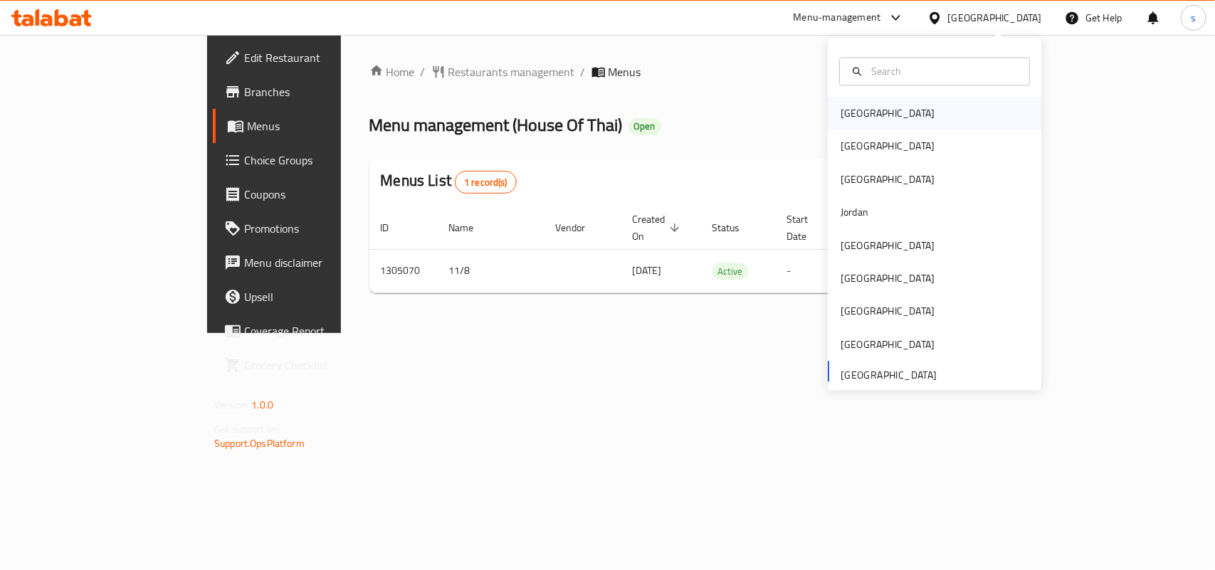
click at [848, 109] on div "Bahrain" at bounding box center [888, 114] width 94 height 16
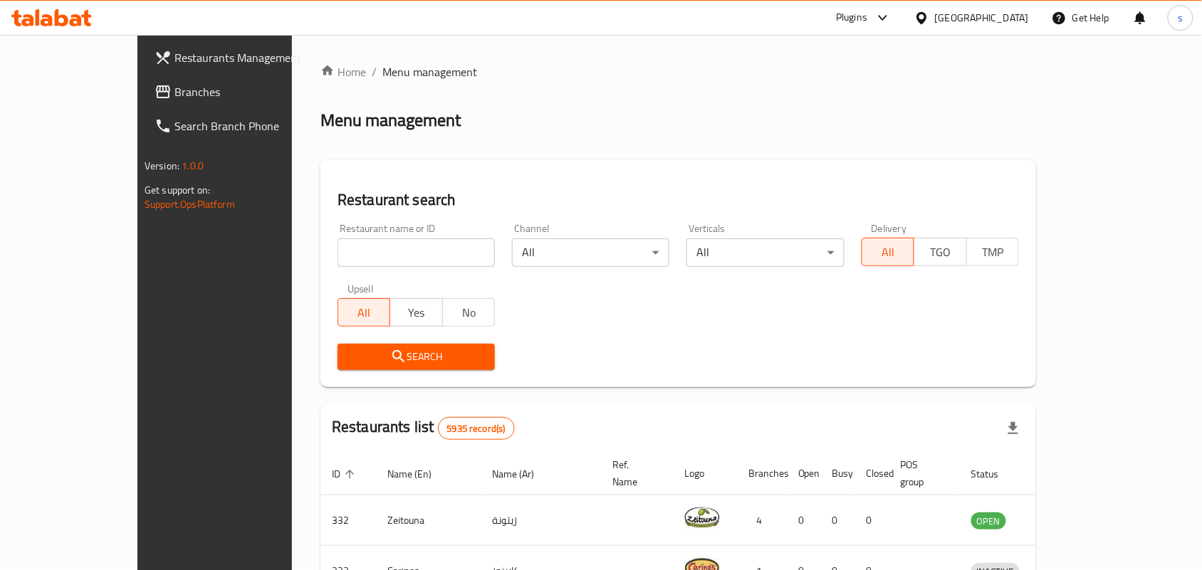
click at [1008, 23] on div "Bahrain" at bounding box center [982, 18] width 94 height 16
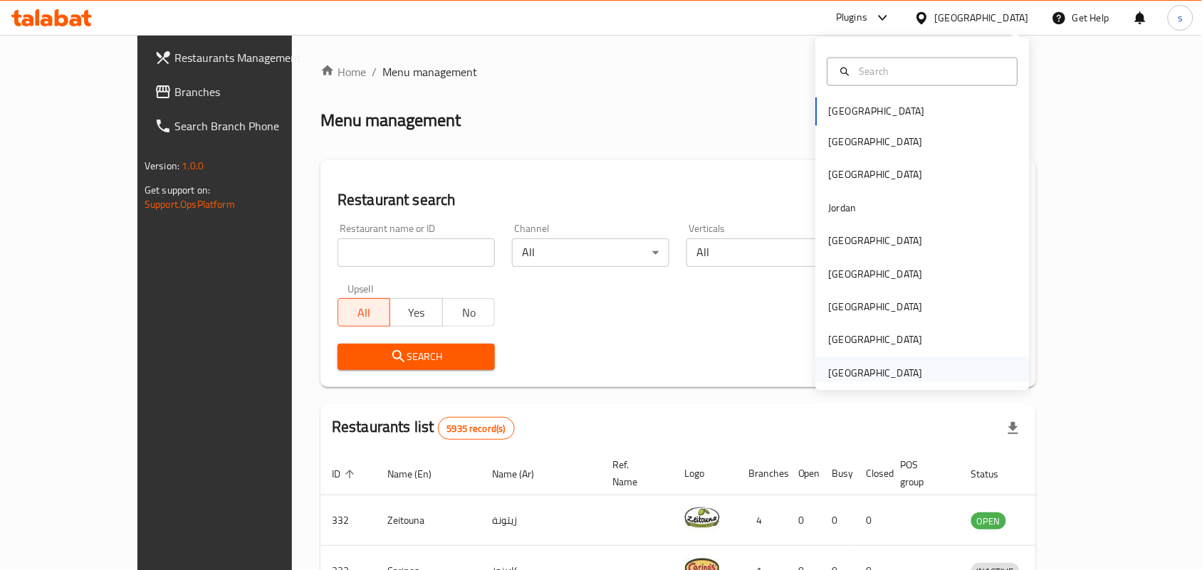
click at [894, 367] on div "[GEOGRAPHIC_DATA]" at bounding box center [876, 373] width 94 height 16
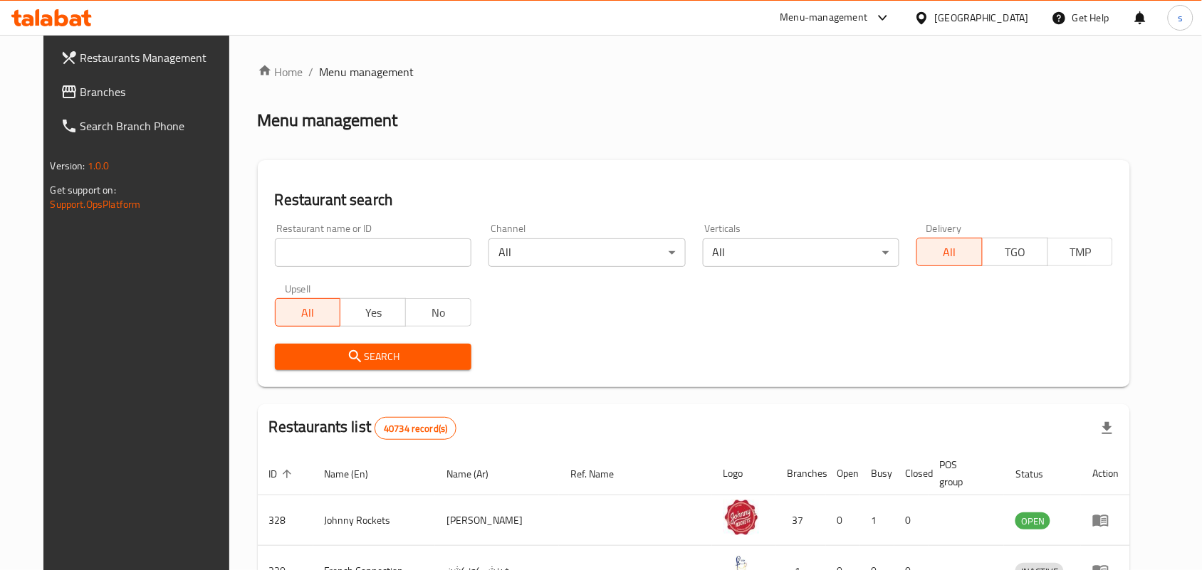
click at [80, 93] on span "Branches" at bounding box center [156, 91] width 152 height 17
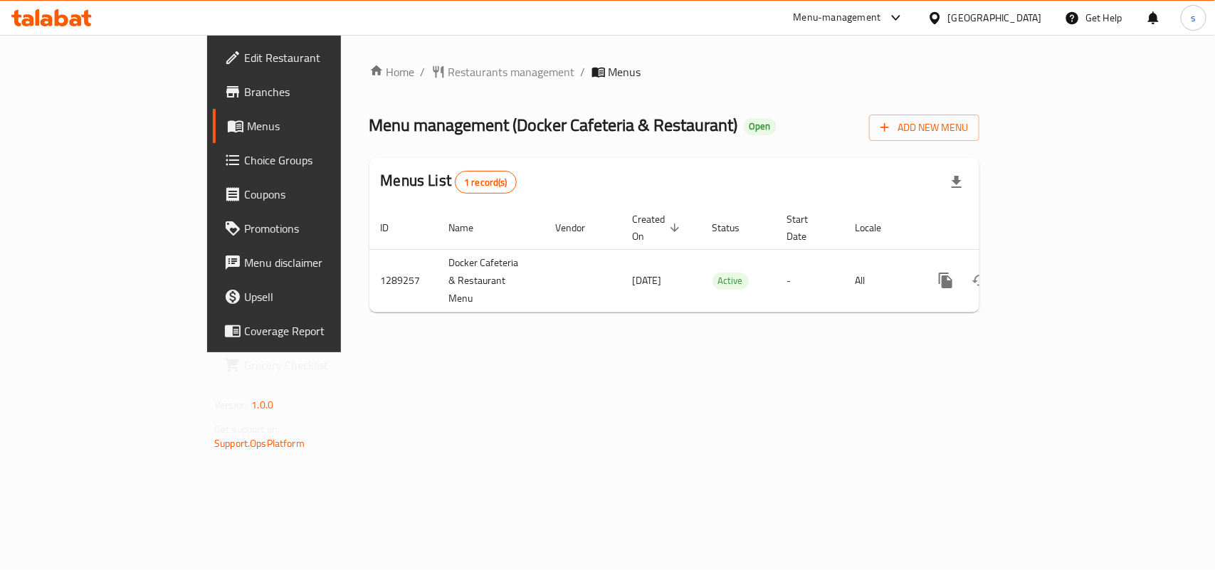
click at [965, 16] on div "[GEOGRAPHIC_DATA]" at bounding box center [995, 18] width 94 height 16
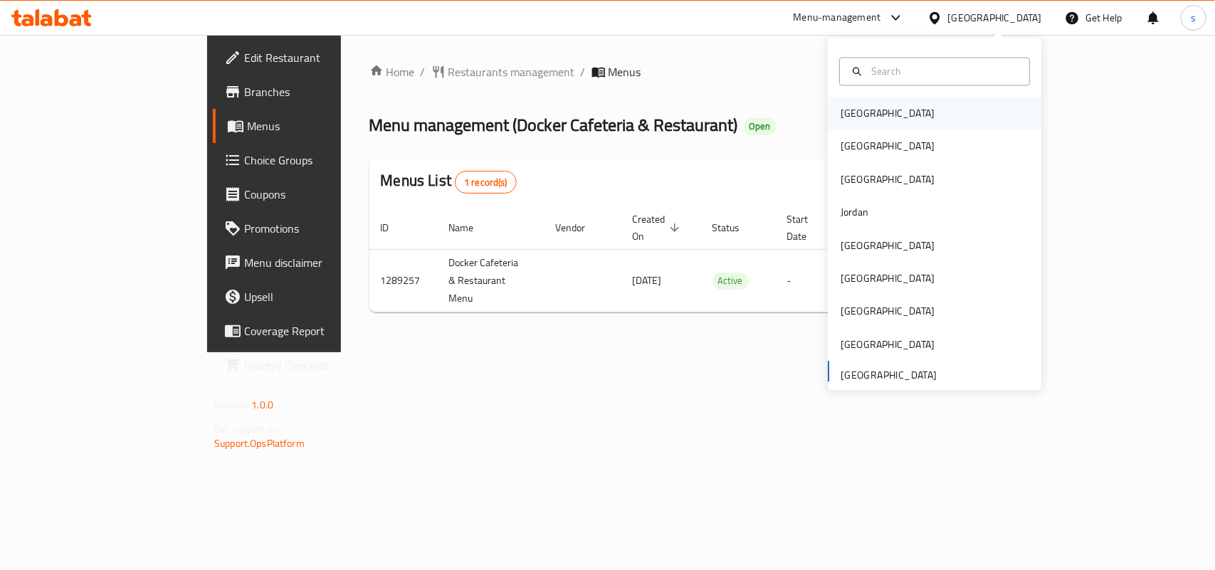
click at [841, 108] on div "Bahrain" at bounding box center [888, 114] width 94 height 16
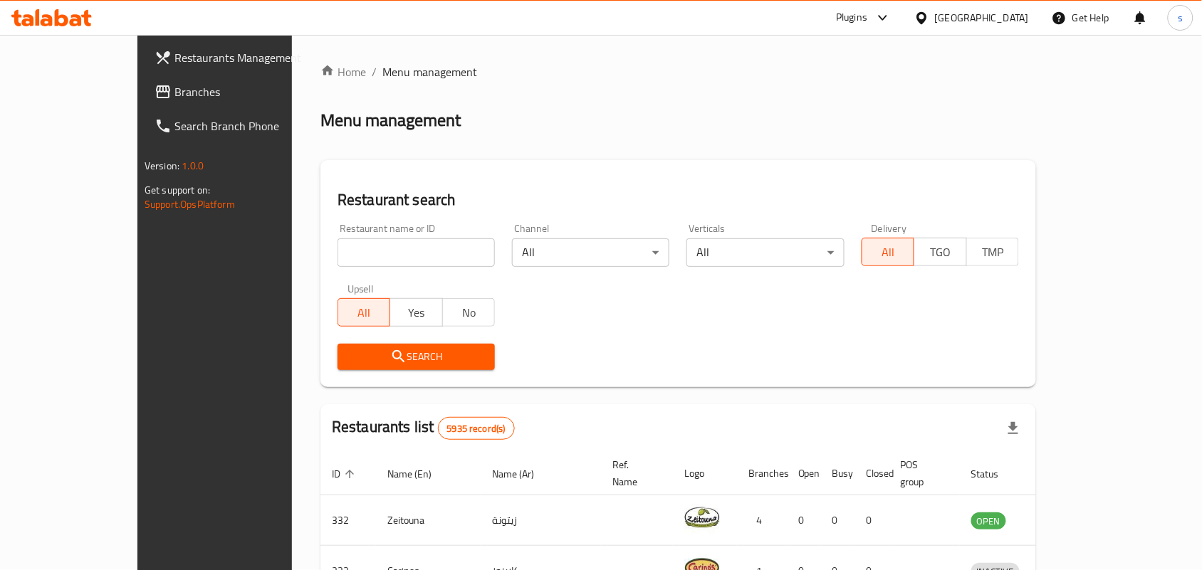
click at [1011, 13] on div "Bahrain" at bounding box center [982, 18] width 94 height 16
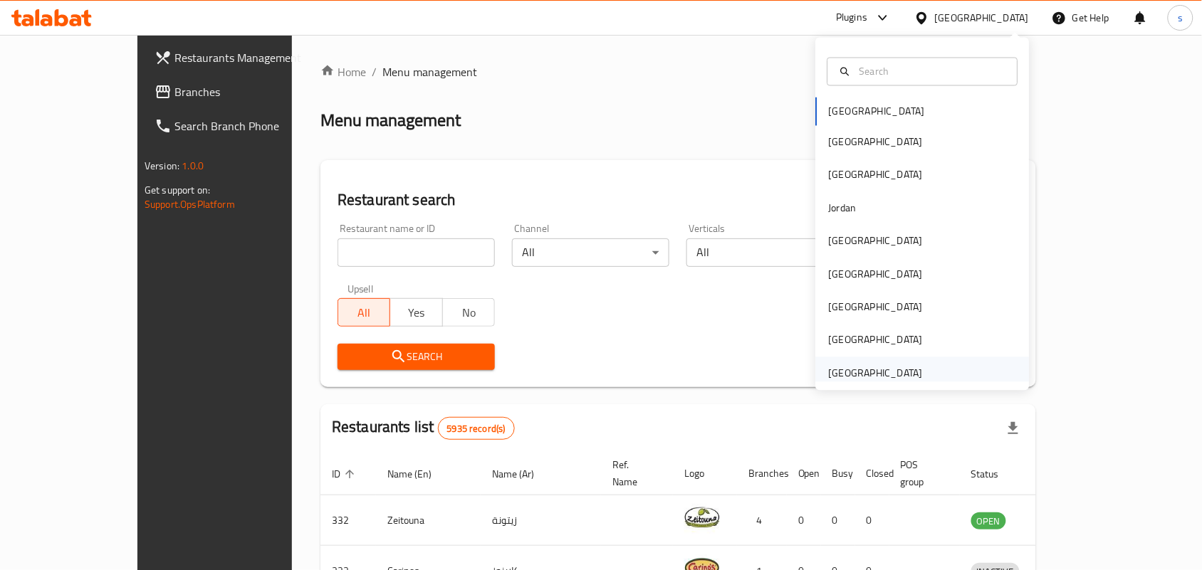
click at [886, 375] on div "[GEOGRAPHIC_DATA]" at bounding box center [876, 373] width 94 height 16
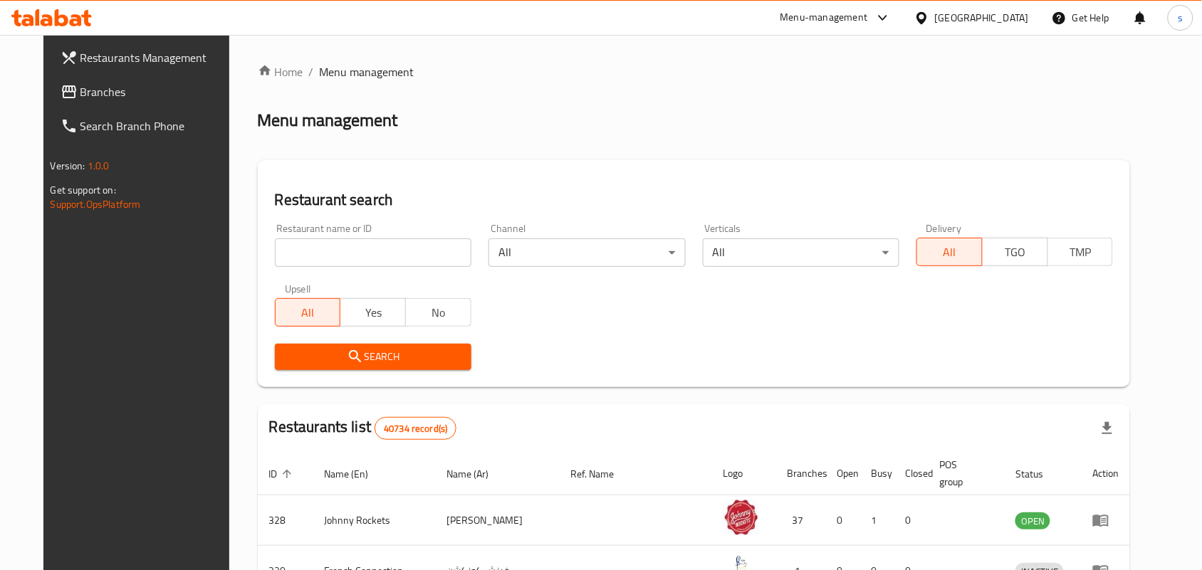
click at [80, 91] on span "Branches" at bounding box center [156, 91] width 152 height 17
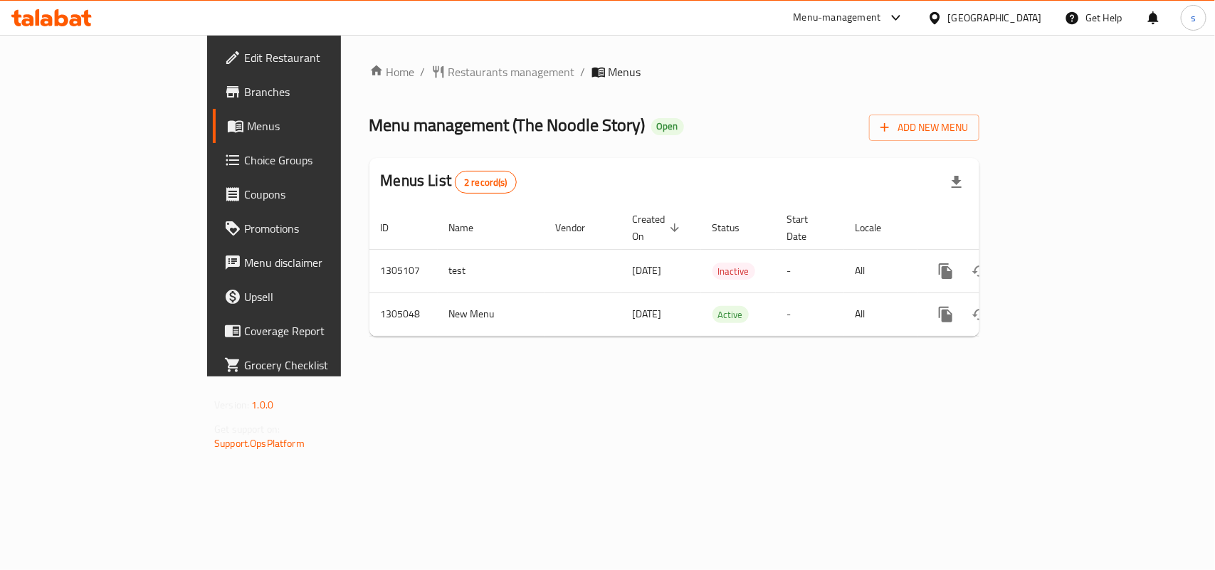
click at [976, 16] on div "[GEOGRAPHIC_DATA]" at bounding box center [995, 18] width 94 height 16
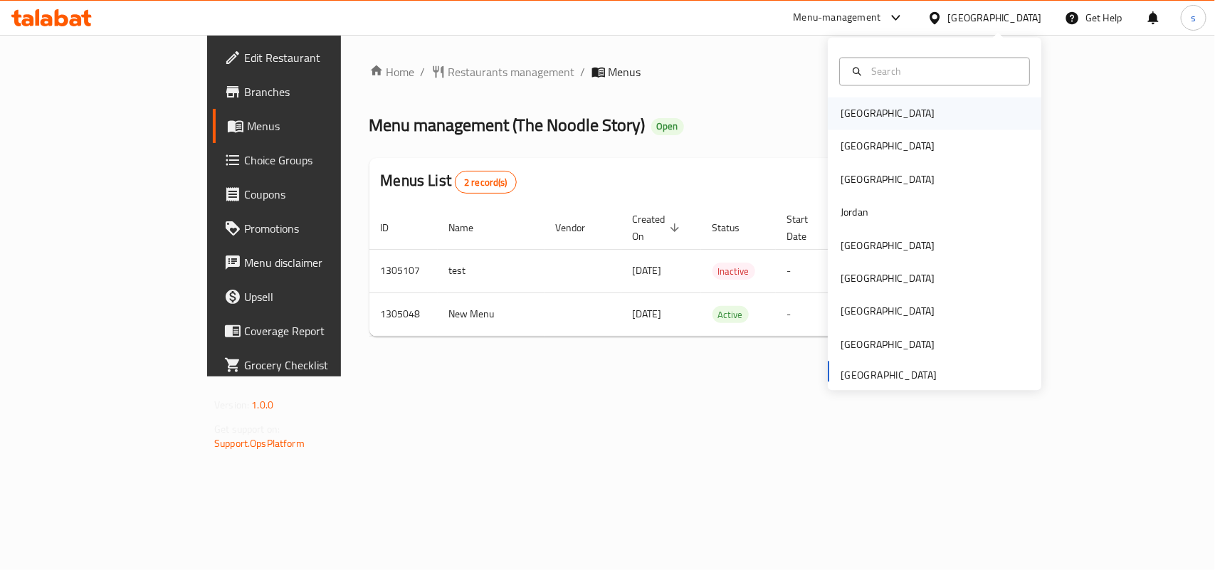
click at [841, 108] on div "Bahrain" at bounding box center [888, 114] width 94 height 16
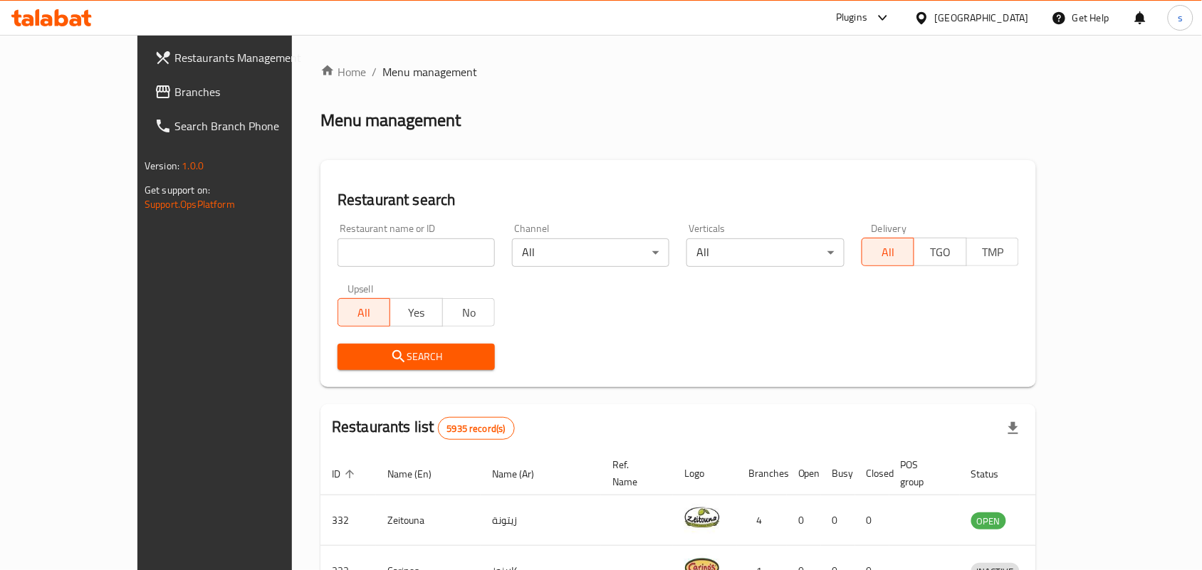
click at [1011, 13] on div "Bahrain" at bounding box center [982, 18] width 94 height 16
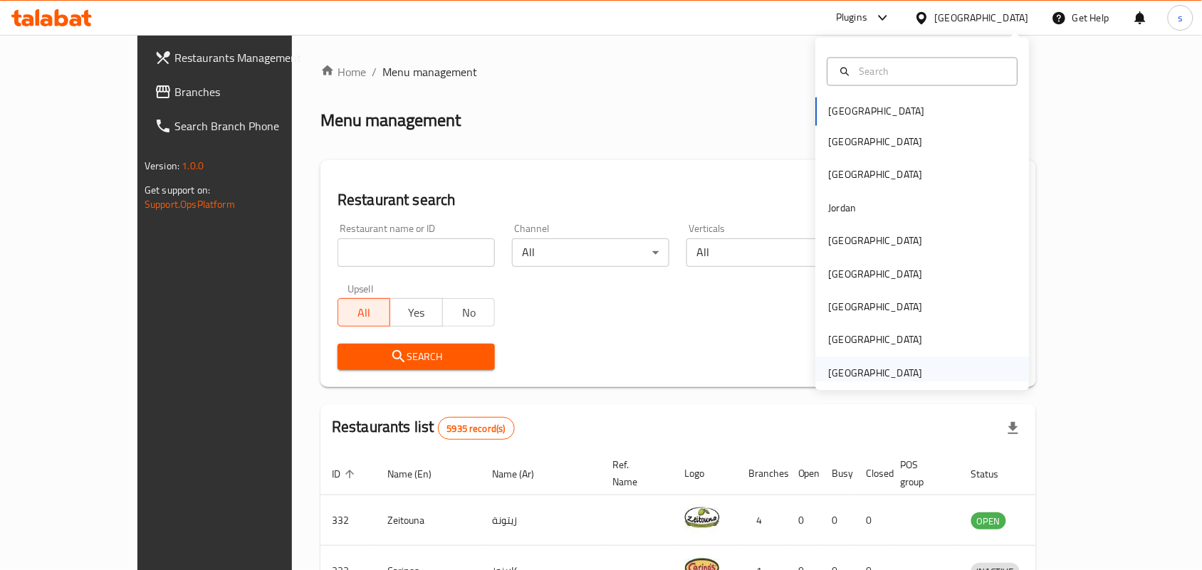
click at [837, 372] on div "[GEOGRAPHIC_DATA]" at bounding box center [876, 373] width 94 height 16
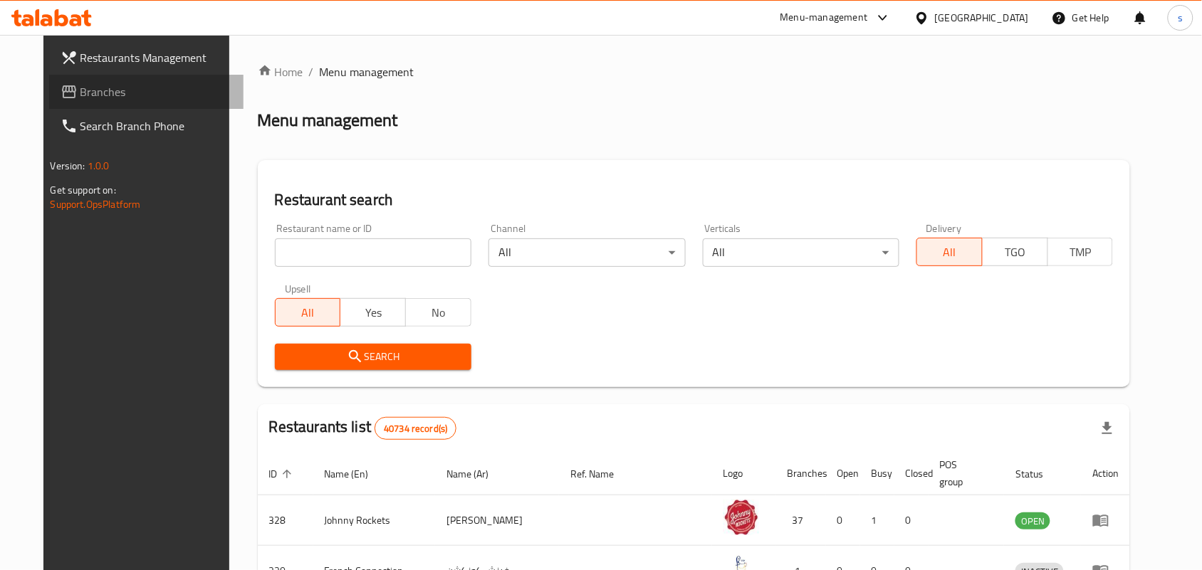
click at [80, 93] on span "Branches" at bounding box center [156, 91] width 152 height 17
